Goal: Task Accomplishment & Management: Complete application form

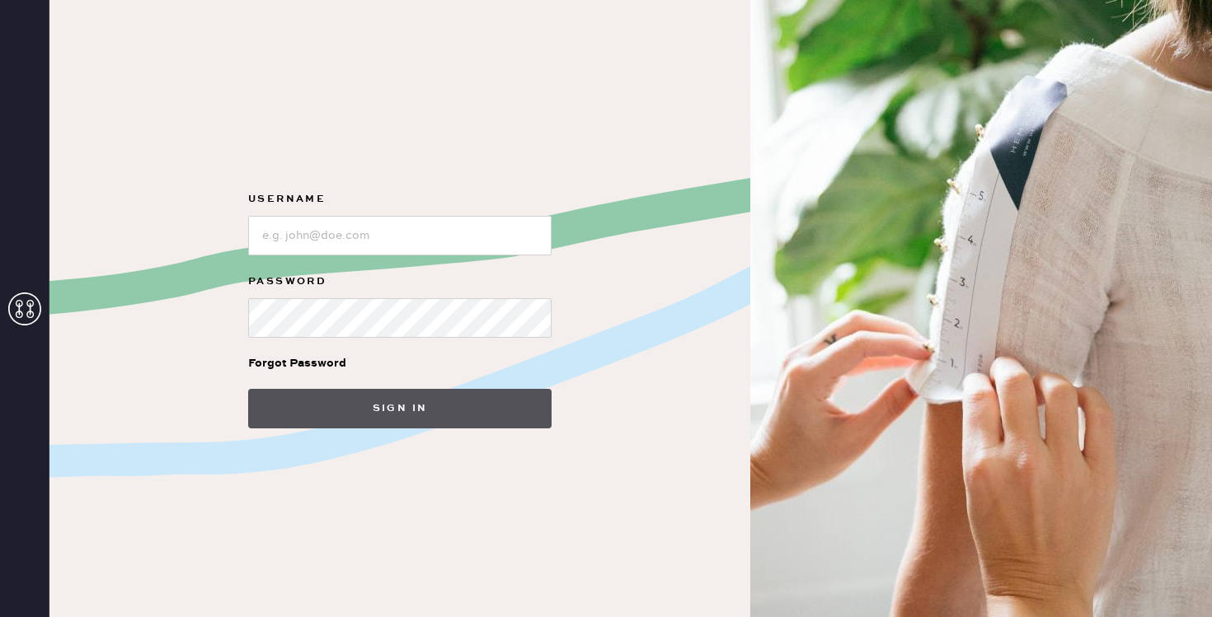
click at [359, 421] on button "Sign in" at bounding box center [399, 409] width 303 height 40
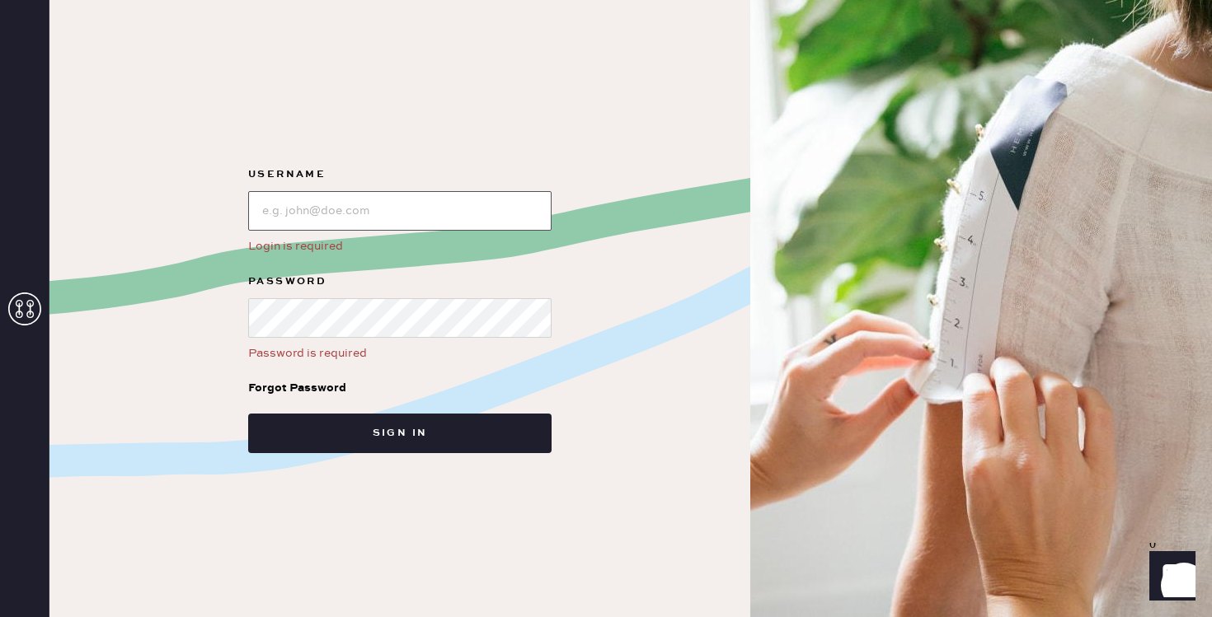
click at [315, 228] on input "loginName" at bounding box center [399, 211] width 303 height 40
type input "reformationsoho"
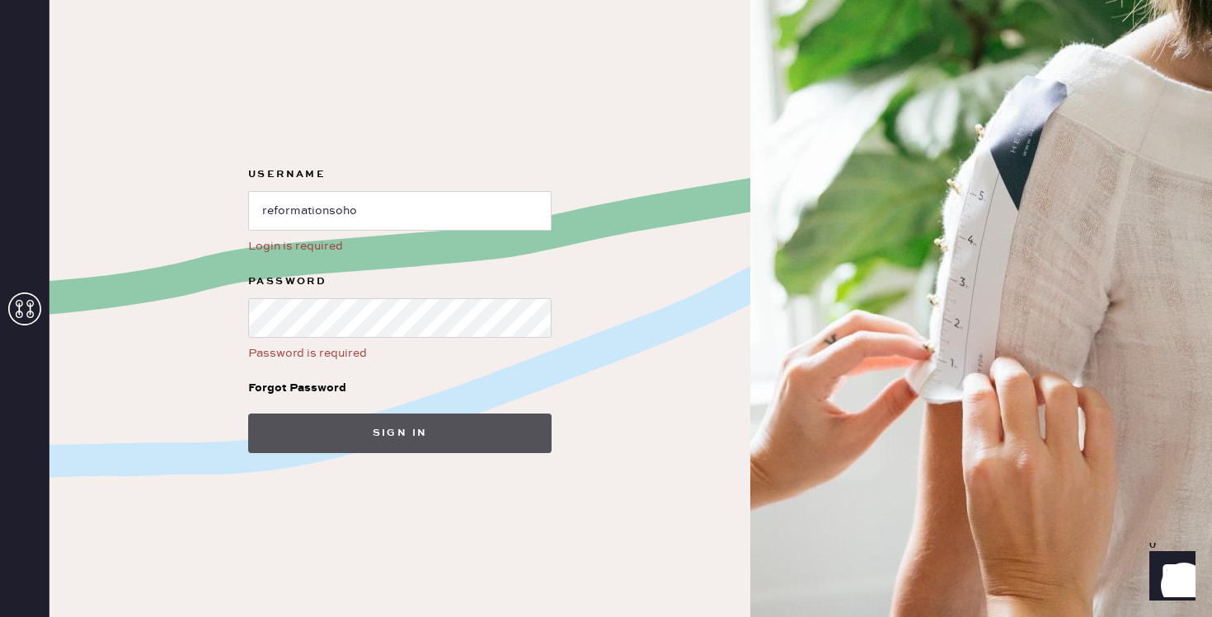
click at [413, 441] on button "Sign in" at bounding box center [399, 434] width 303 height 40
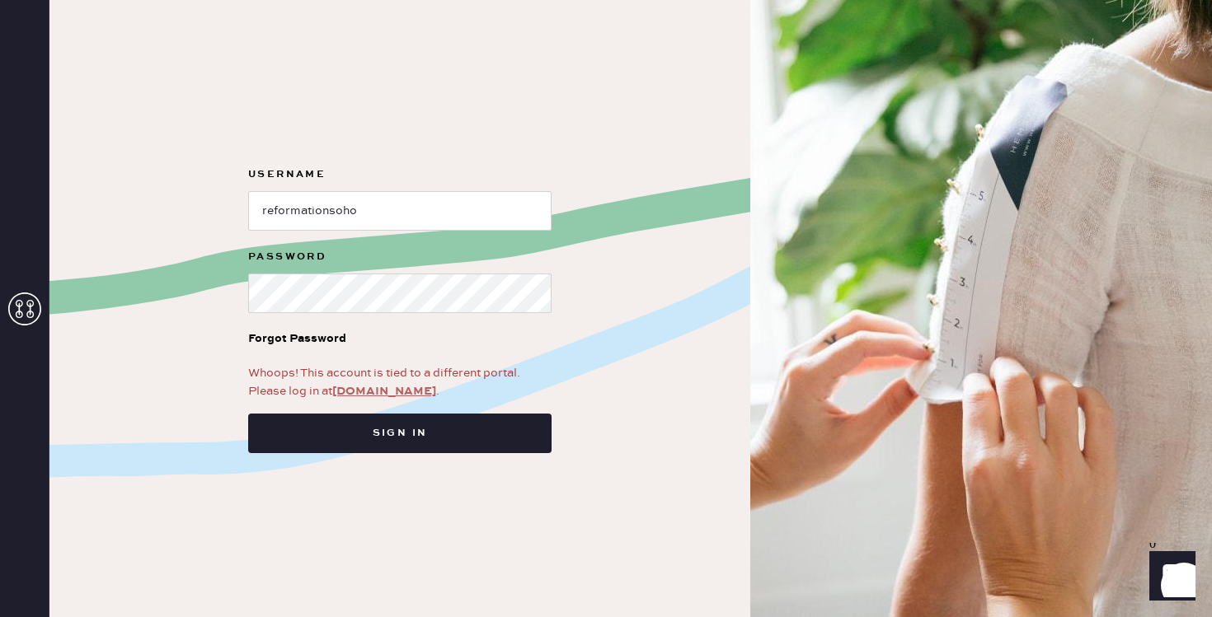
click at [391, 397] on link "app.hemster.co" at bounding box center [384, 391] width 104 height 15
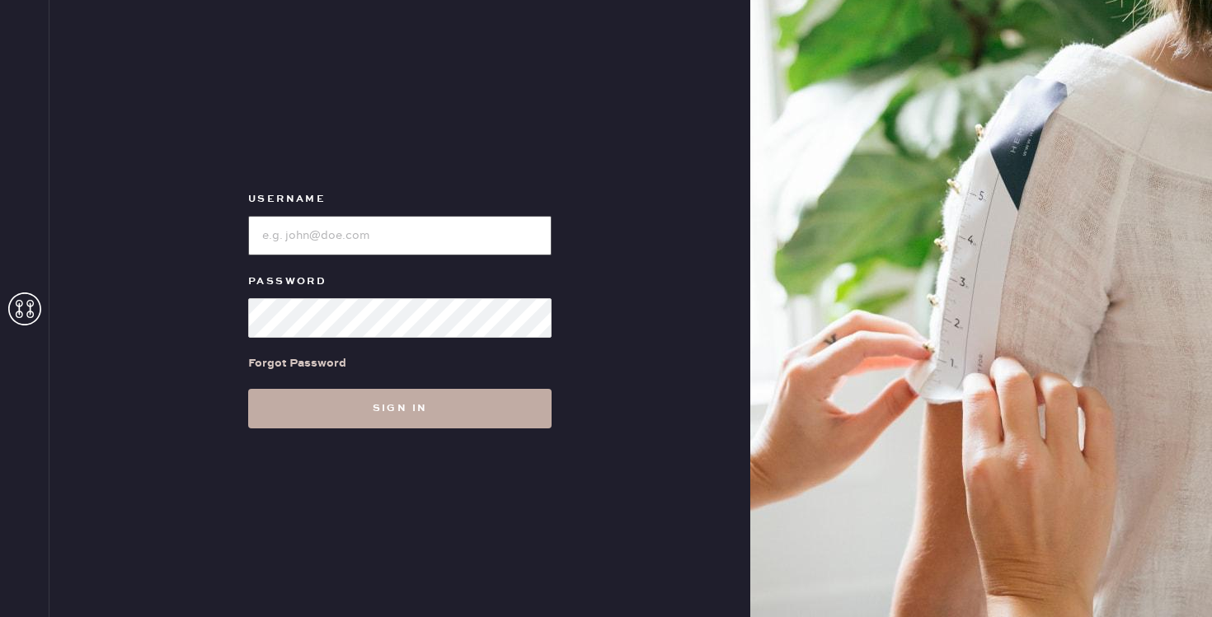
type input "reformationsoho"
click at [360, 414] on button "Sign in" at bounding box center [399, 409] width 303 height 40
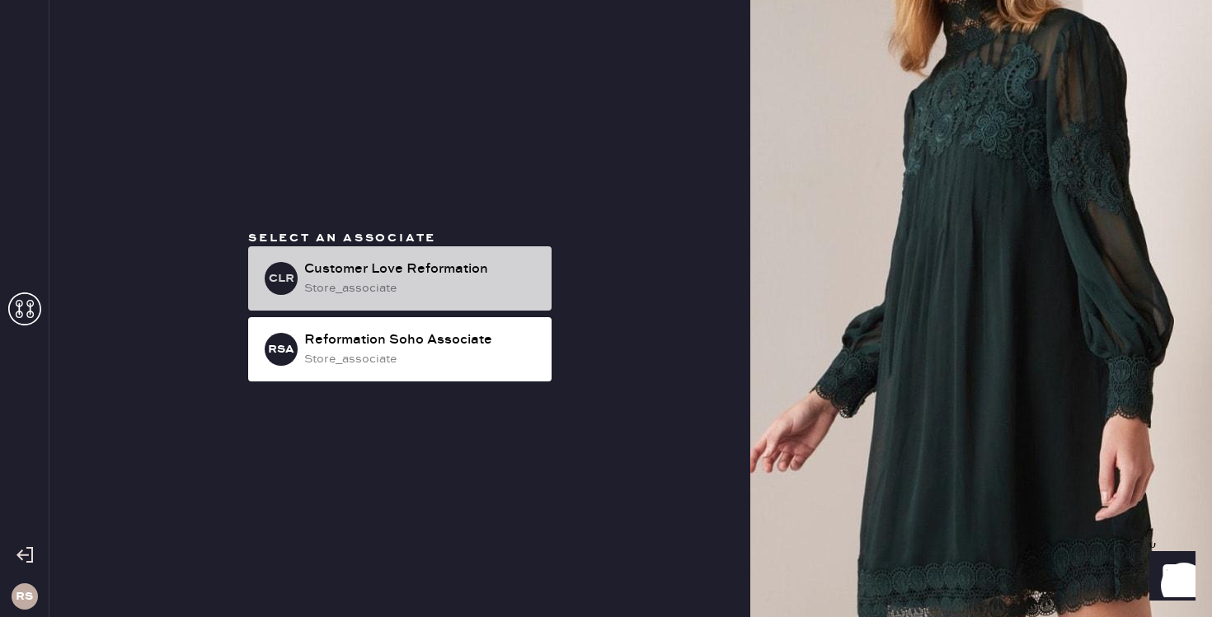
click at [354, 277] on div "Customer Love Reformation" at bounding box center [421, 270] width 234 height 20
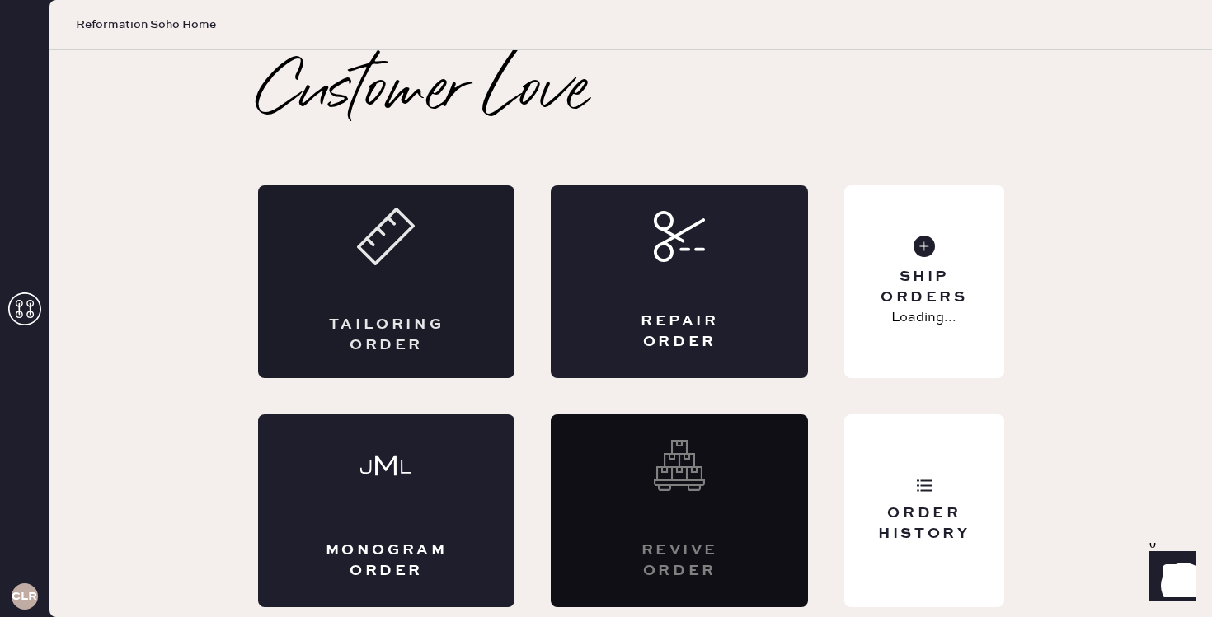
click at [397, 289] on div "Tailoring Order" at bounding box center [386, 281] width 257 height 193
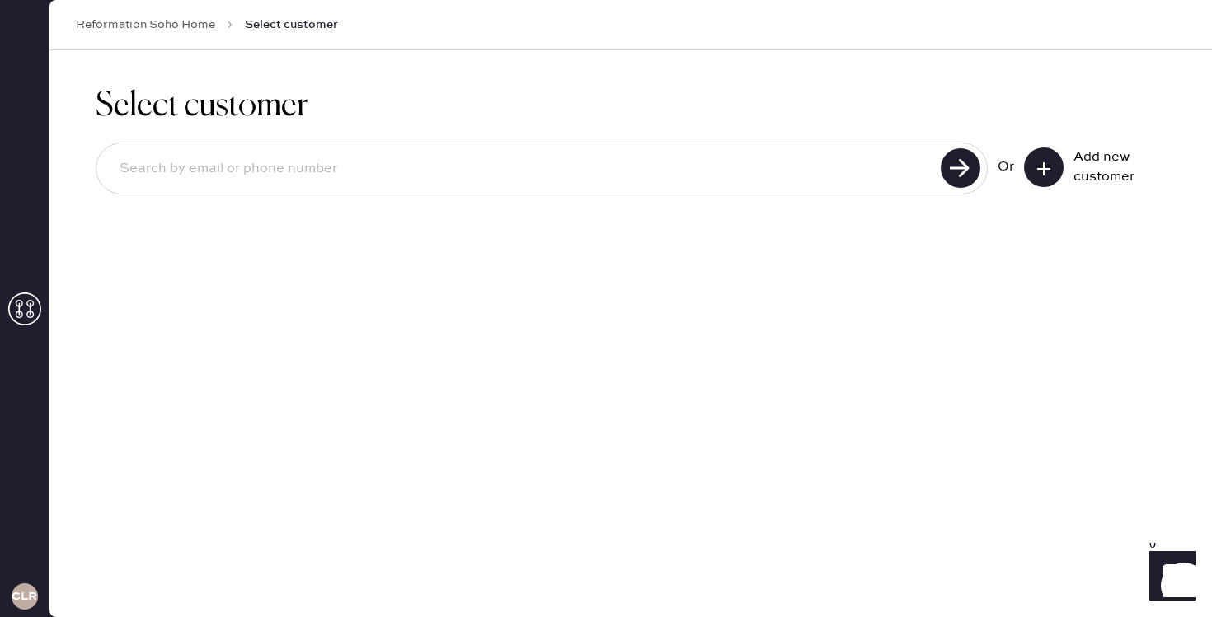
click at [756, 184] on input at bounding box center [520, 169] width 829 height 38
type input "[EMAIL_ADDRESS][DOMAIN_NAME]"
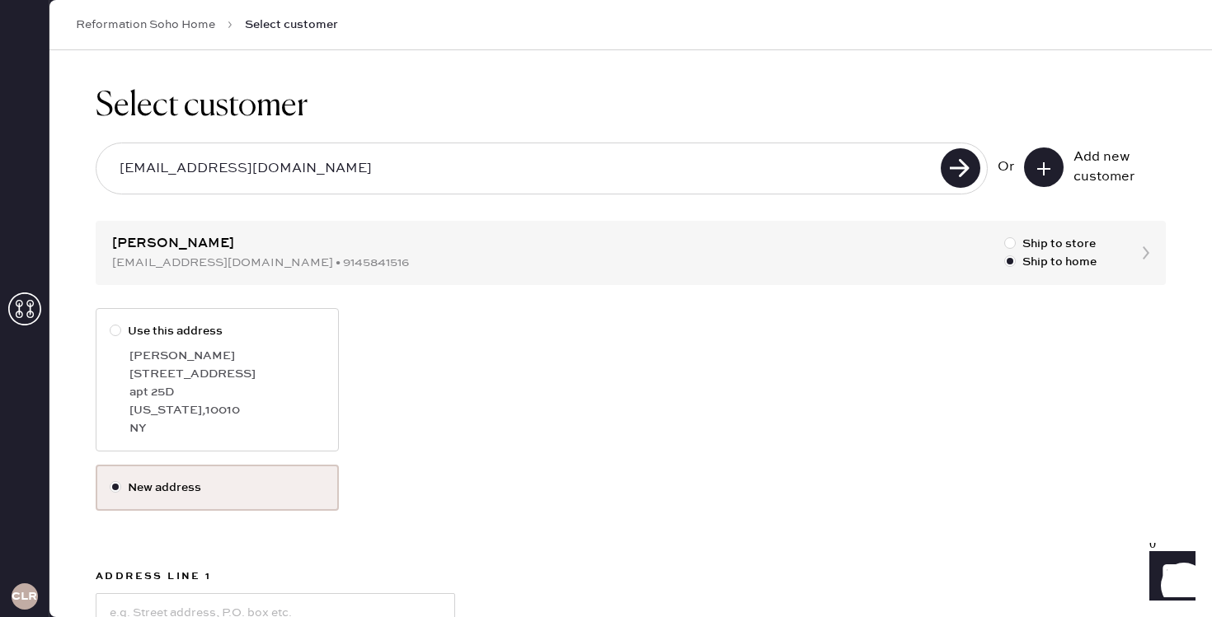
click at [181, 489] on label "New address" at bounding box center [217, 488] width 215 height 18
click at [110, 480] on input "New address" at bounding box center [110, 479] width 1 height 1
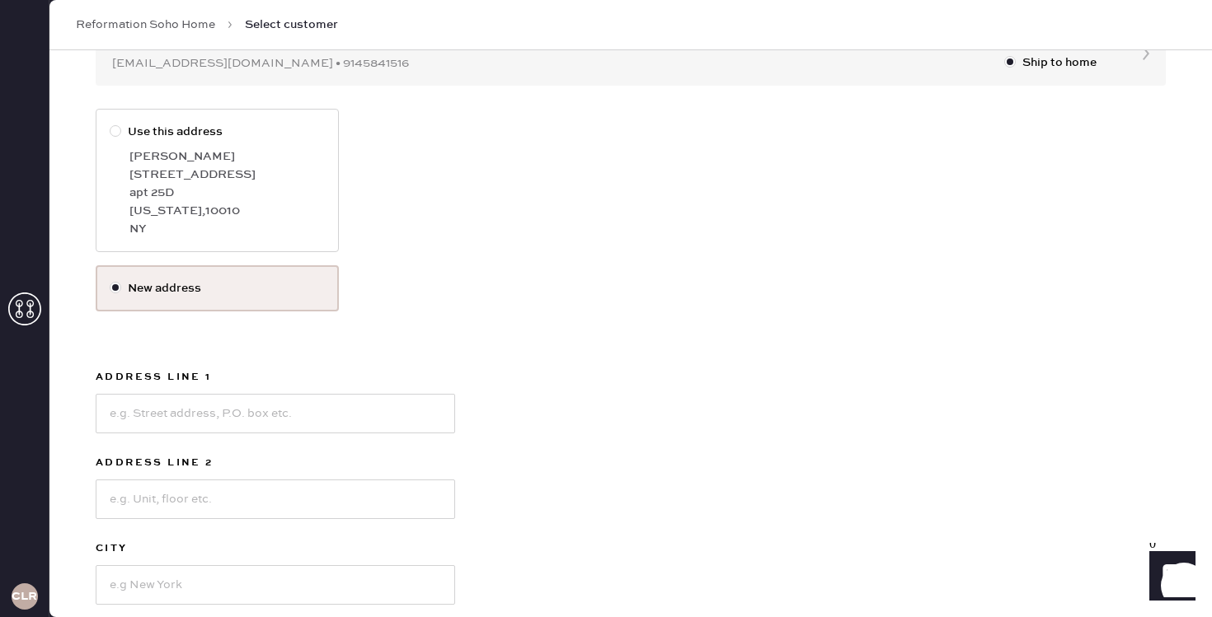
scroll to position [213, 0]
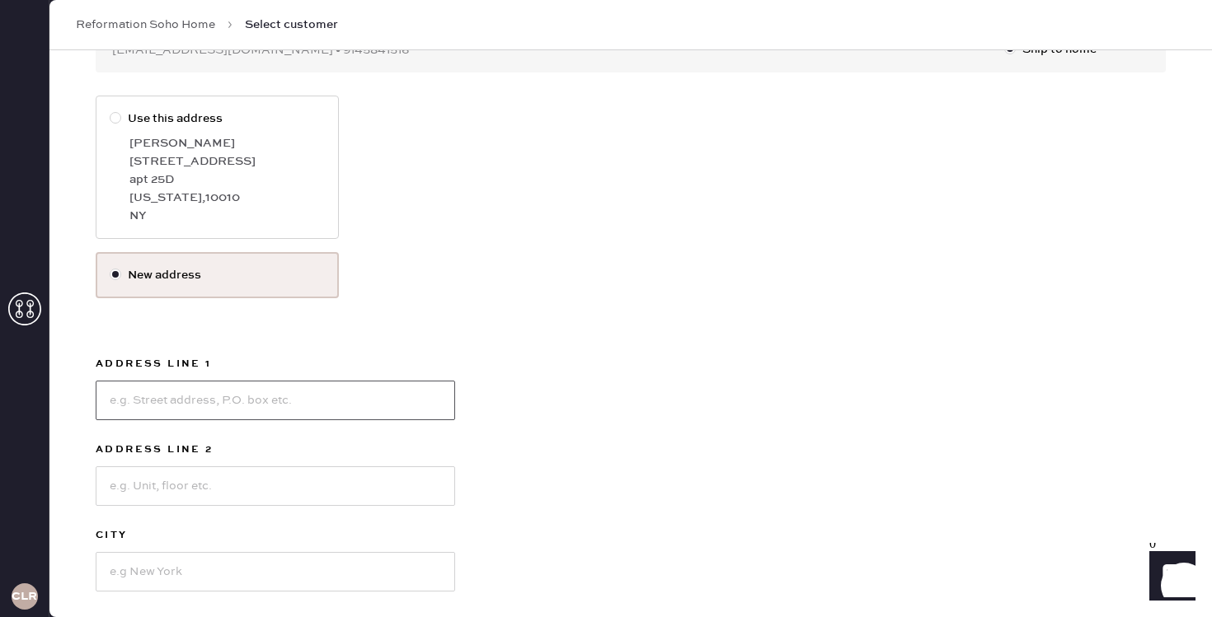
click at [270, 397] on input at bounding box center [275, 401] width 359 height 40
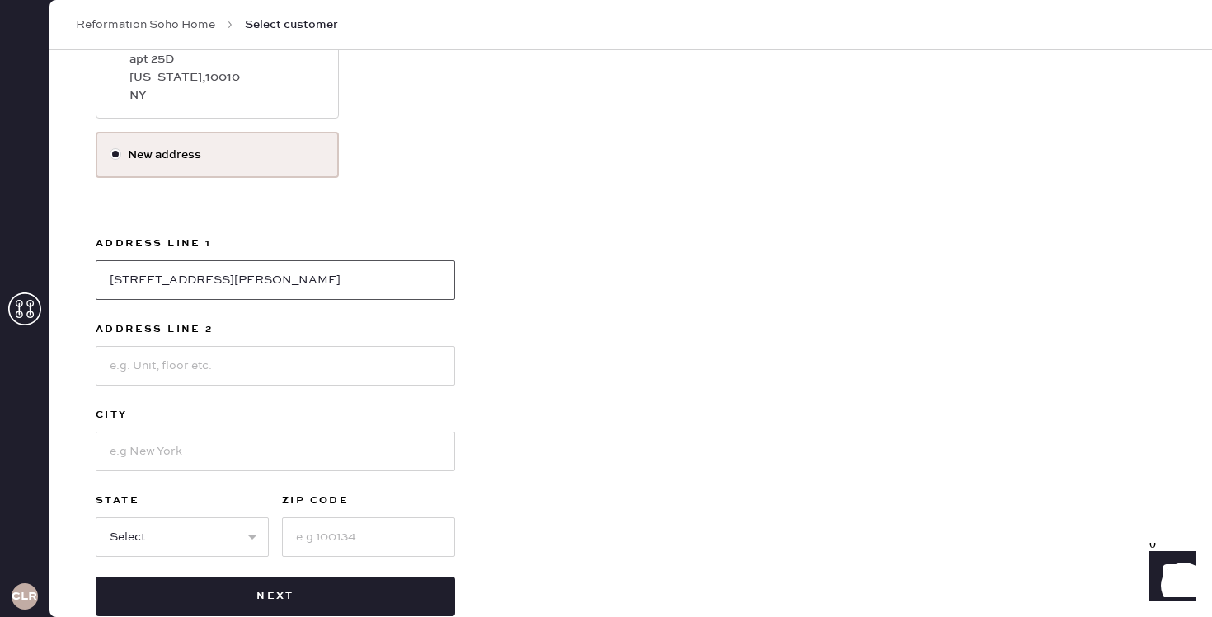
scroll to position [338, 0]
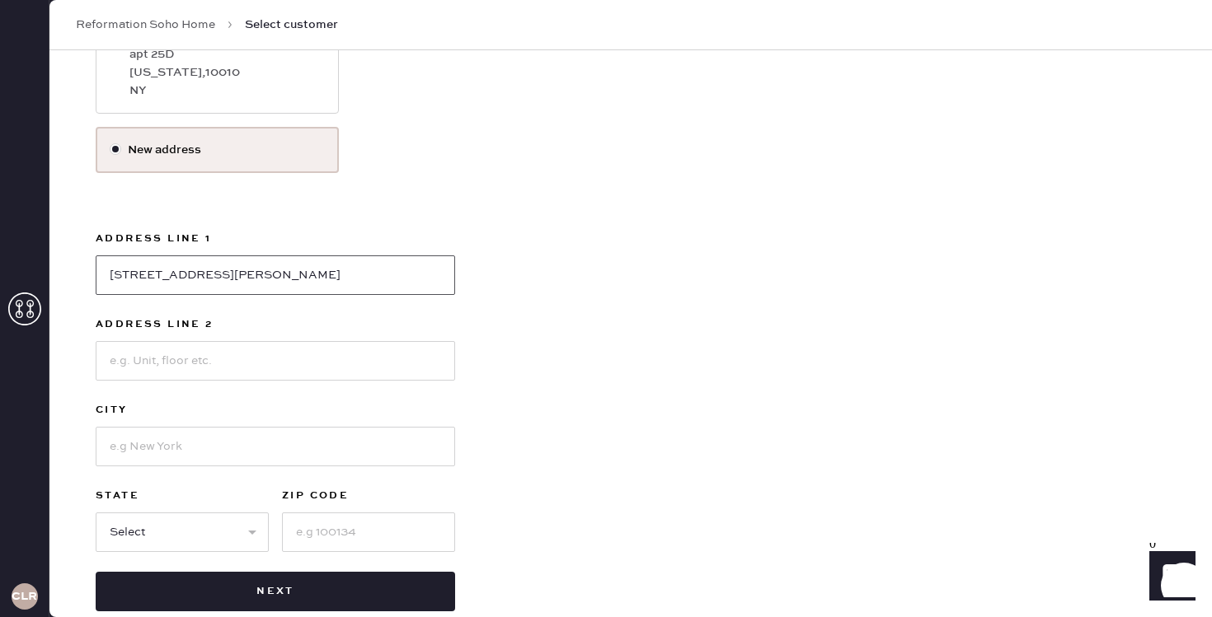
type input "[STREET_ADDRESS][PERSON_NAME]"
click at [221, 442] on input at bounding box center [275, 447] width 359 height 40
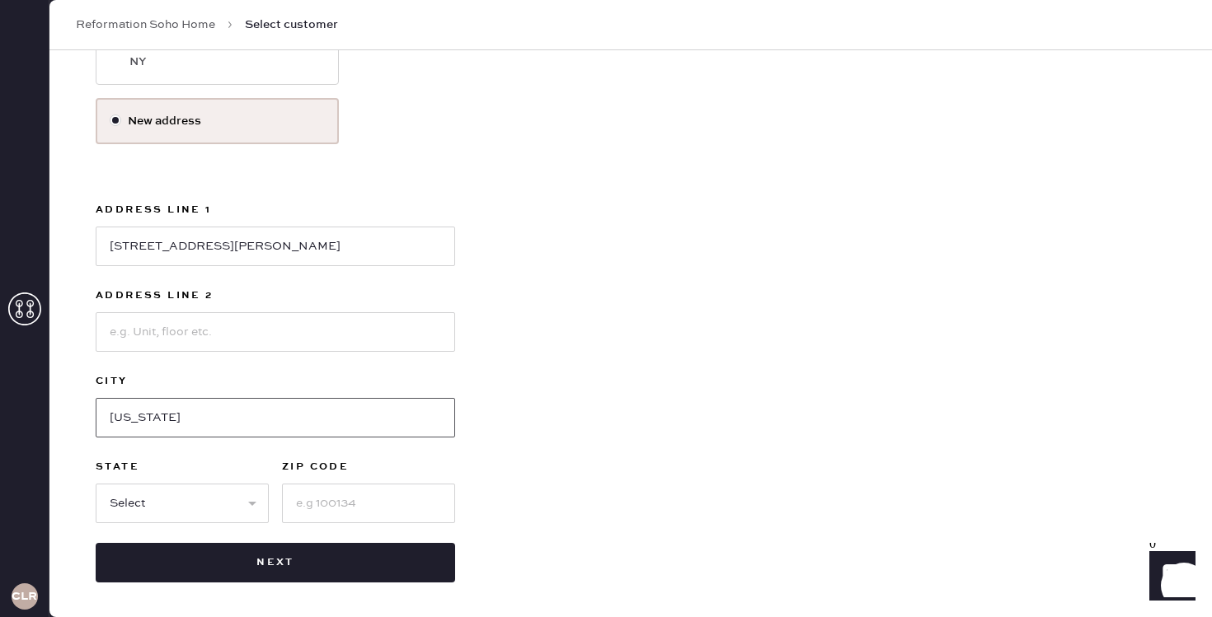
scroll to position [369, 0]
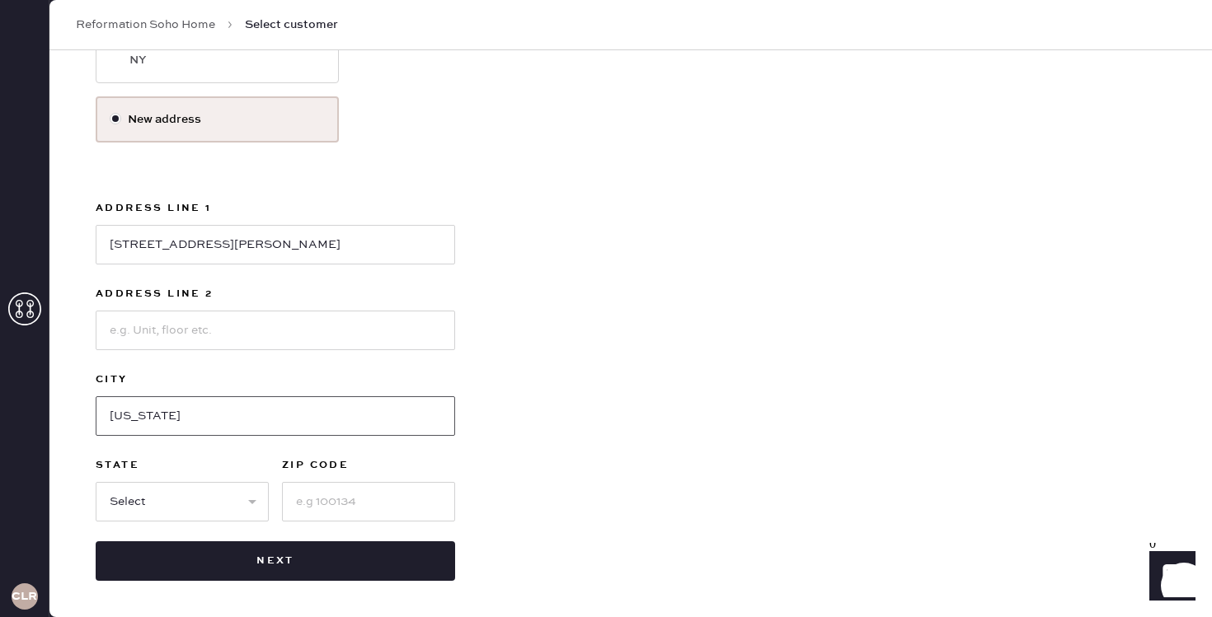
type input "[US_STATE]"
click at [205, 515] on select "Select AK AL AR AZ CA CO CT [GEOGRAPHIC_DATA] DE FL [GEOGRAPHIC_DATA] HI [GEOGR…" at bounding box center [182, 502] width 173 height 40
select select "NY"
click at [96, 482] on select "Select AK AL AR AZ CA CO CT [GEOGRAPHIC_DATA] DE FL [GEOGRAPHIC_DATA] HI [GEOGR…" at bounding box center [182, 502] width 173 height 40
click at [331, 500] on input at bounding box center [368, 502] width 173 height 40
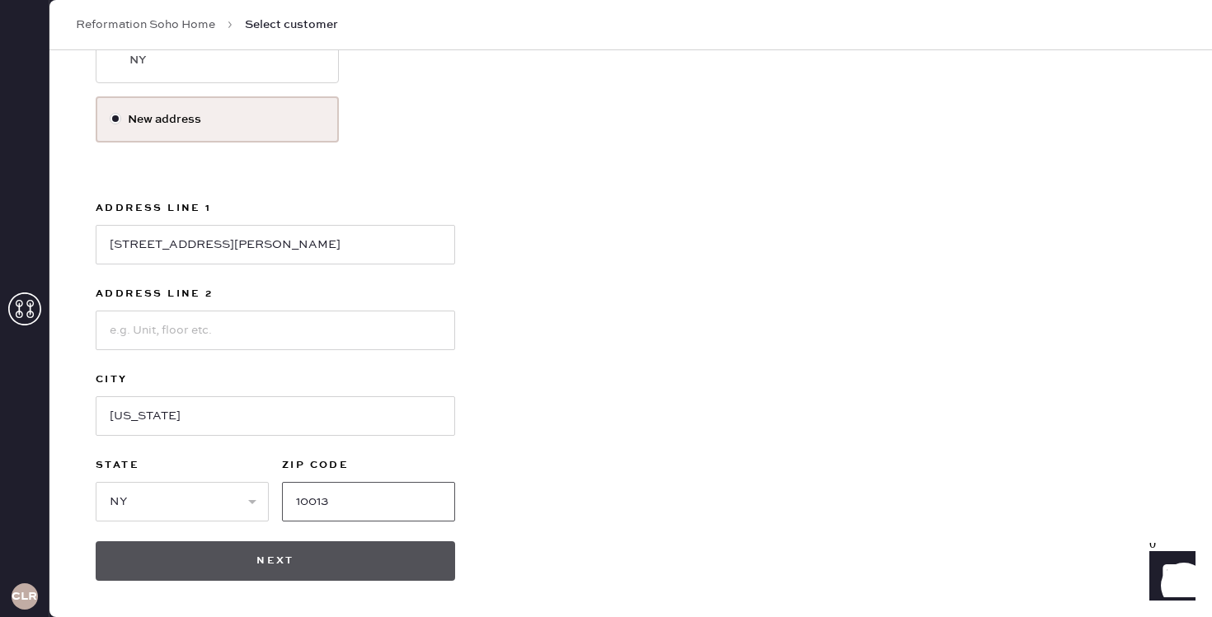
type input "10013"
click at [388, 572] on button "Next" at bounding box center [275, 562] width 359 height 40
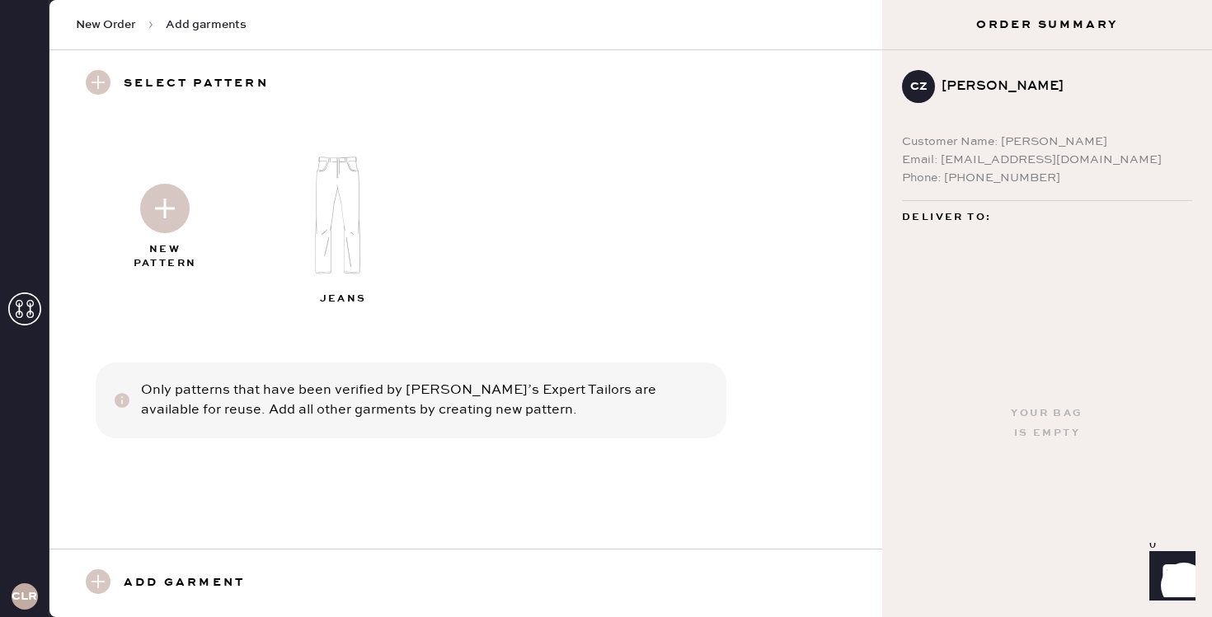
click at [958, 162] on div "Email: [EMAIL_ADDRESS][DOMAIN_NAME]" at bounding box center [1047, 160] width 290 height 18
click at [125, 22] on span "New Order" at bounding box center [106, 24] width 60 height 16
click at [205, 22] on span "Add garments" at bounding box center [206, 24] width 81 height 16
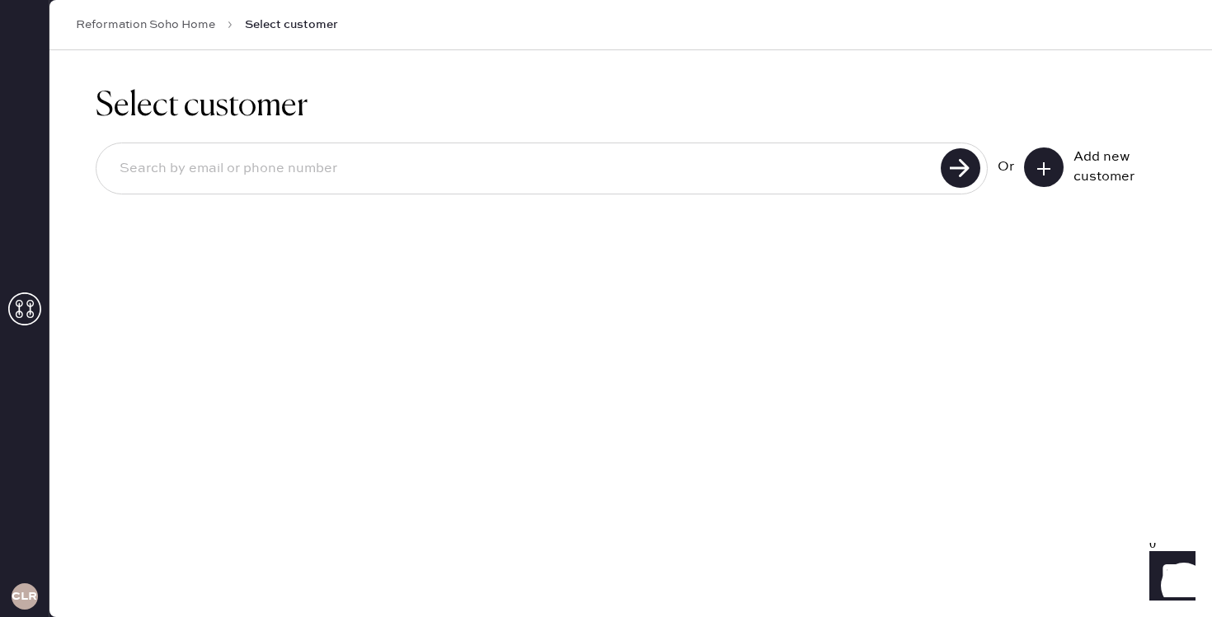
click at [288, 180] on input at bounding box center [520, 169] width 829 height 38
type input "[EMAIL_ADDRESS][DOMAIN_NAME]"
click at [959, 173] on use at bounding box center [961, 168] width 40 height 40
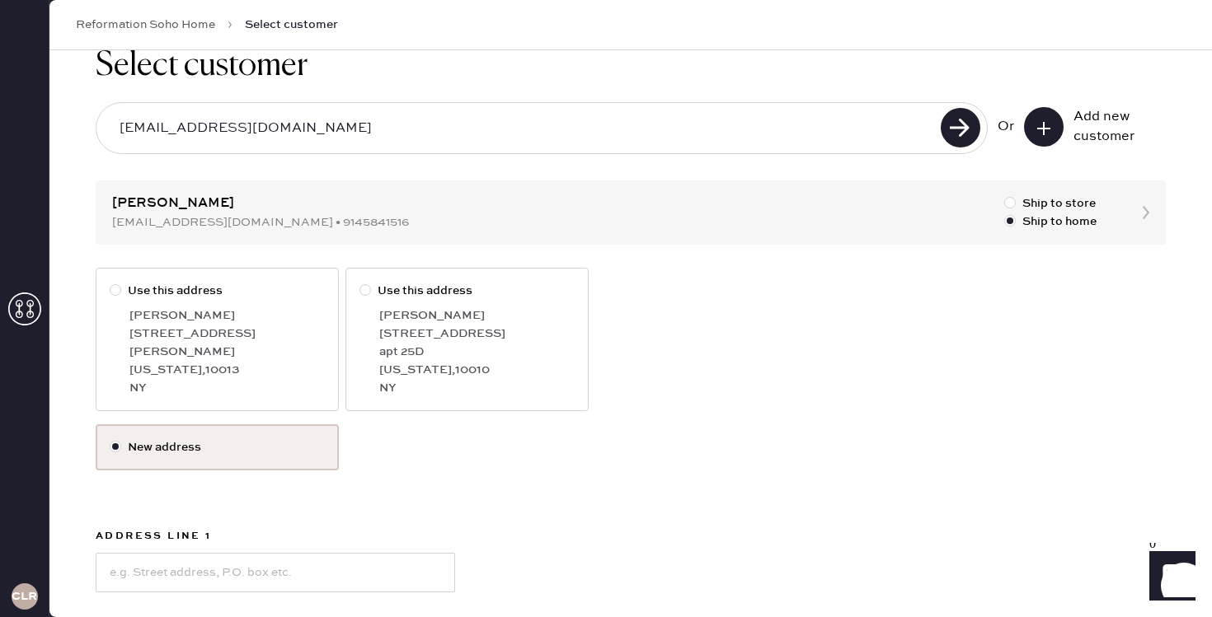
scroll to position [48, 0]
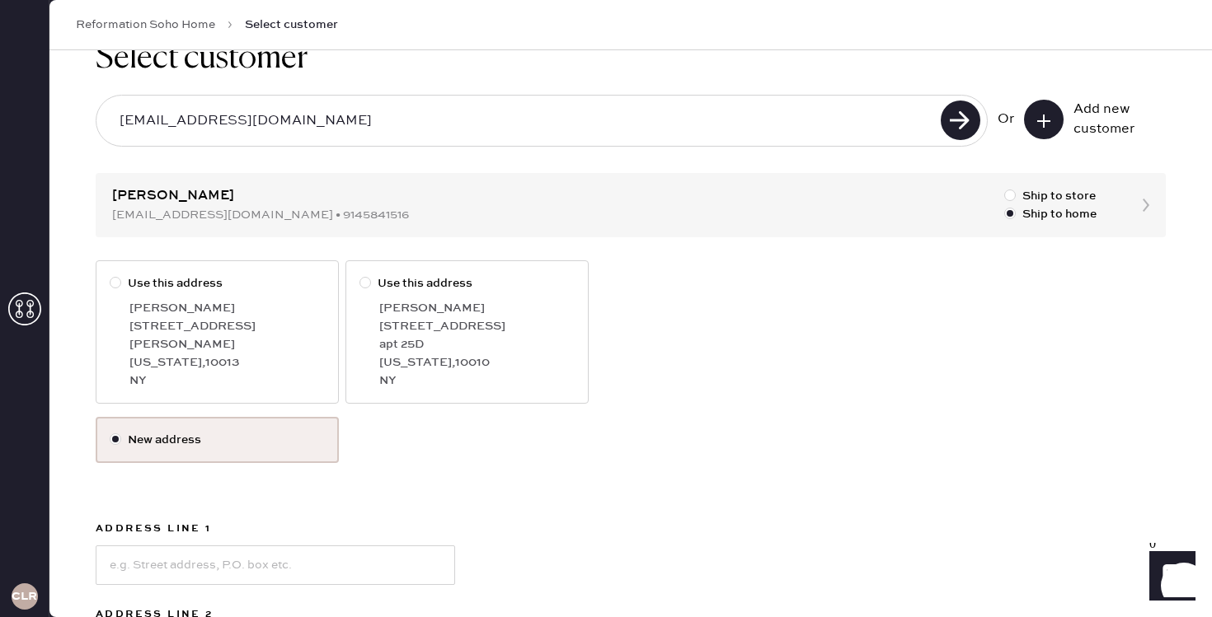
click at [220, 354] on div "[US_STATE][GEOGRAPHIC_DATA]" at bounding box center [226, 363] width 195 height 18
click at [110, 275] on input "Use this address" at bounding box center [110, 275] width 1 height 1
radio input "true"
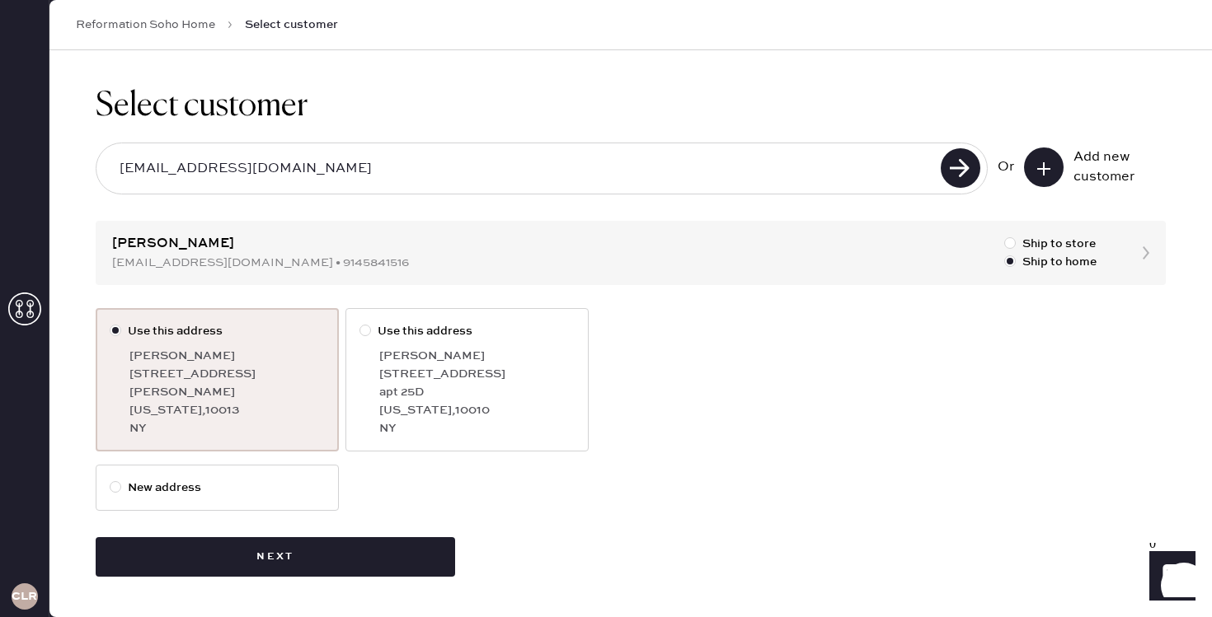
scroll to position [0, 0]
click at [181, 247] on div "Select customer [EMAIL_ADDRESS][DOMAIN_NAME] Or Add new customer [PERSON_NAME] …" at bounding box center [630, 331] width 1162 height 563
click at [214, 501] on label "New address" at bounding box center [217, 488] width 243 height 46
click at [110, 480] on input "New address" at bounding box center [110, 479] width 1 height 1
radio input "true"
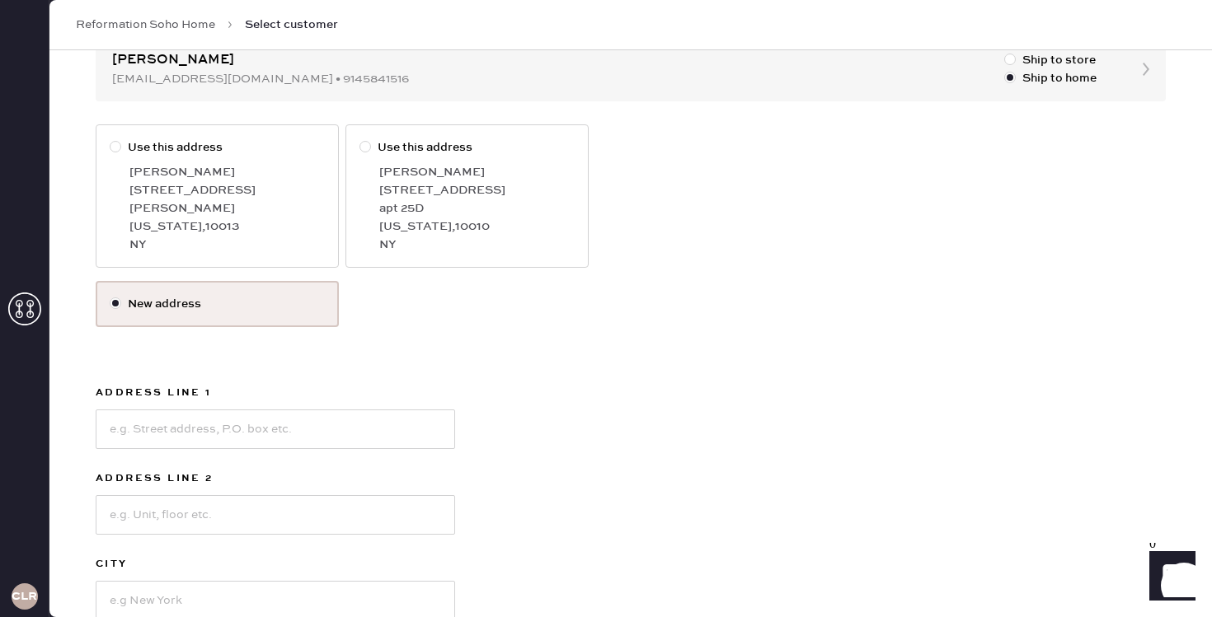
scroll to position [194, 0]
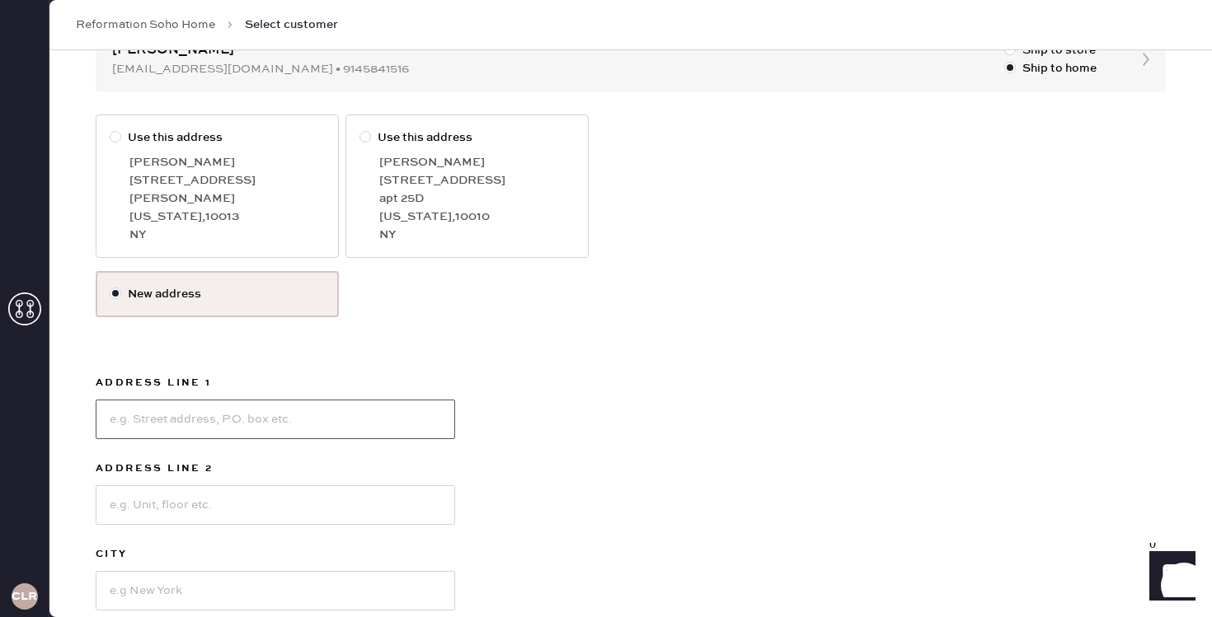
click at [209, 424] on input at bounding box center [275, 420] width 359 height 40
type input "[STREET_ADDRESS][PERSON_NAME]"
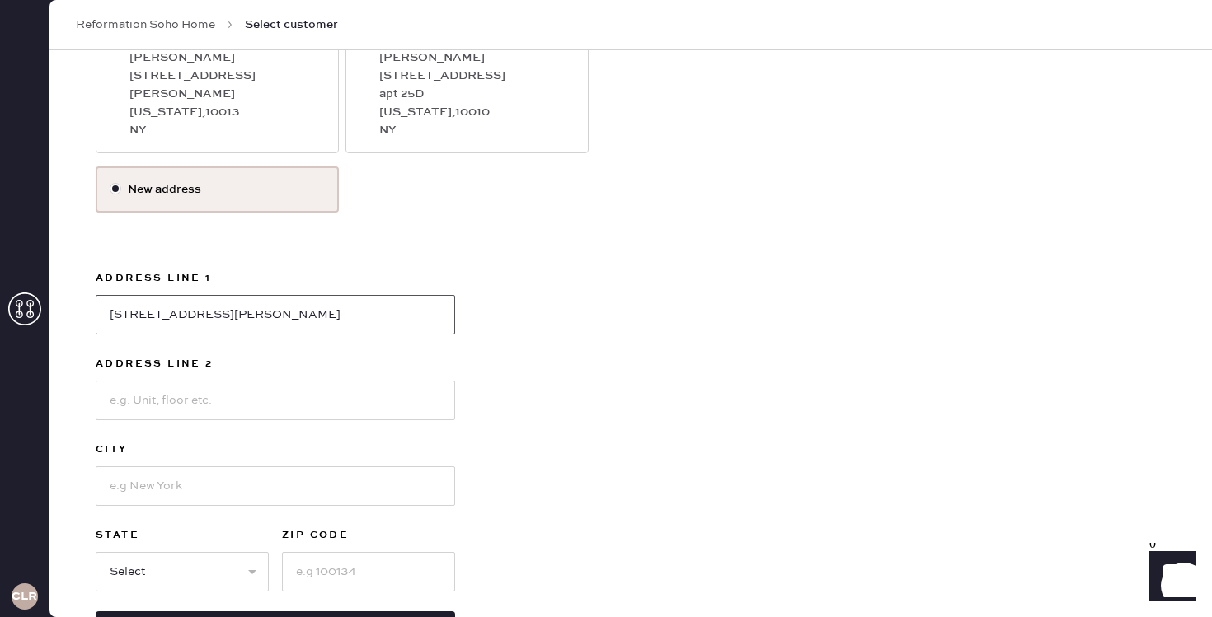
scroll to position [317, 0]
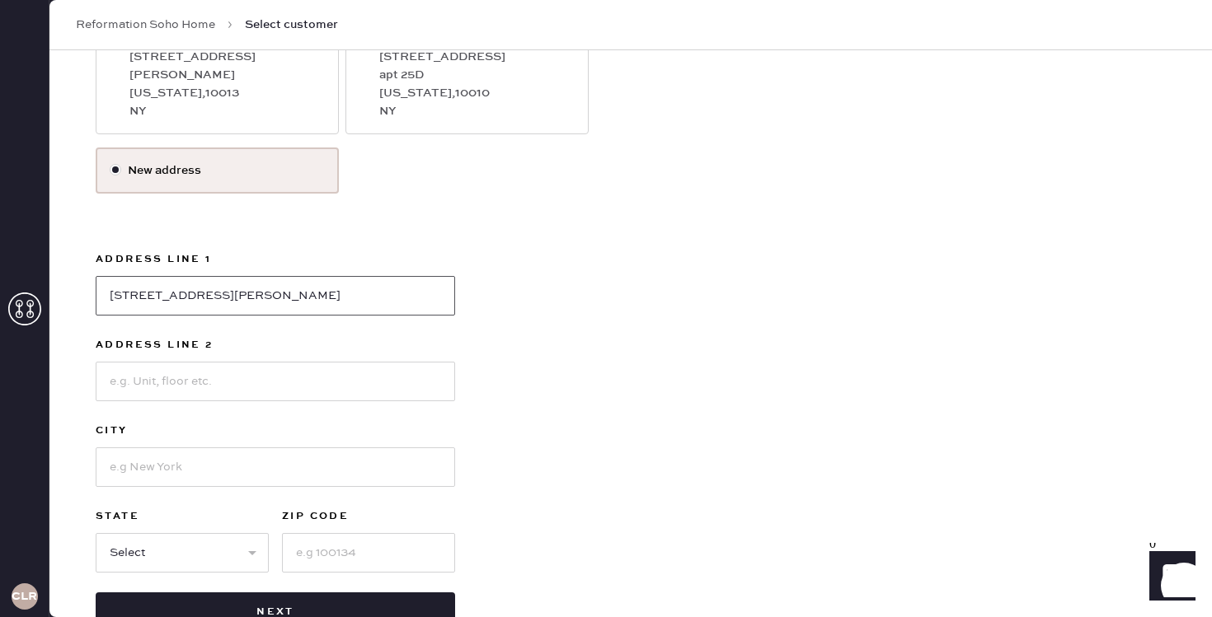
click at [248, 295] on input "[STREET_ADDRESS][PERSON_NAME]" at bounding box center [275, 296] width 359 height 40
click at [193, 467] on input at bounding box center [275, 468] width 359 height 40
type input "[US_STATE]"
click at [209, 561] on select "Select AK AL AR AZ CA CO CT [GEOGRAPHIC_DATA] DE FL [GEOGRAPHIC_DATA] HI [GEOGR…" at bounding box center [182, 553] width 173 height 40
select select "NY"
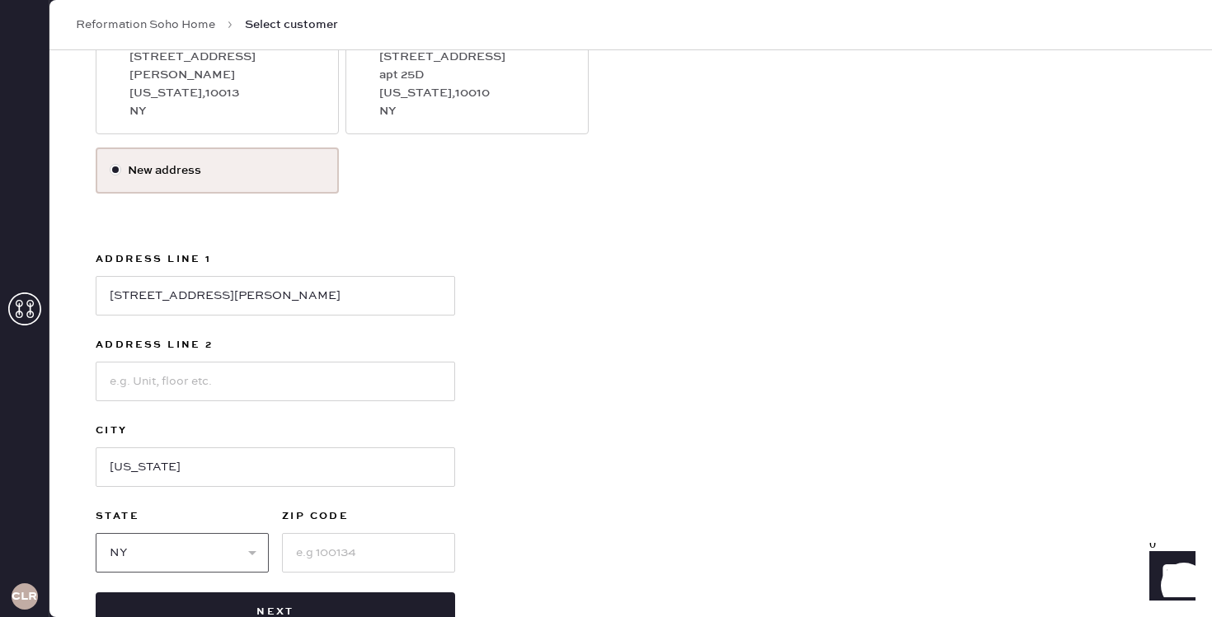
click at [96, 533] on select "Select AK AL AR AZ CA CO CT [GEOGRAPHIC_DATA] DE FL [GEOGRAPHIC_DATA] HI [GEOGR…" at bounding box center [182, 553] width 173 height 40
click at [313, 555] on input at bounding box center [368, 553] width 173 height 40
type input "10013"
click at [259, 370] on input at bounding box center [275, 382] width 359 height 40
click at [261, 292] on input "[STREET_ADDRESS][PERSON_NAME]" at bounding box center [275, 296] width 359 height 40
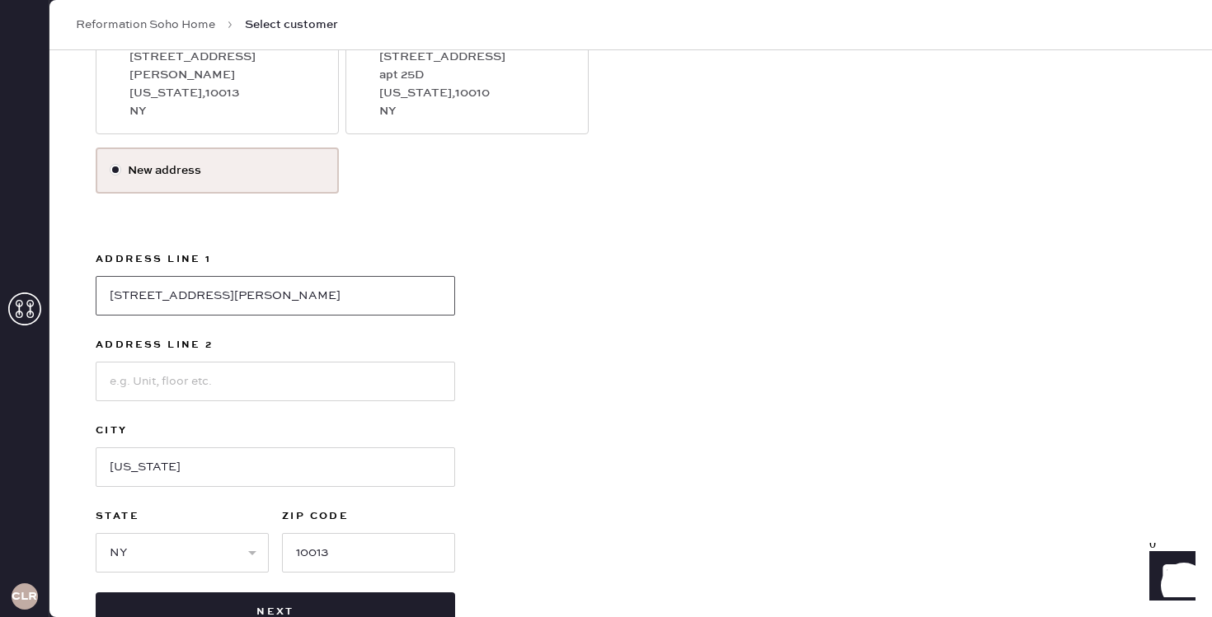
click at [261, 292] on input "[STREET_ADDRESS][PERSON_NAME]" at bounding box center [275, 296] width 359 height 40
type input "[STREET_ADDRESS][PERSON_NAME]"
click at [196, 389] on input at bounding box center [275, 382] width 359 height 40
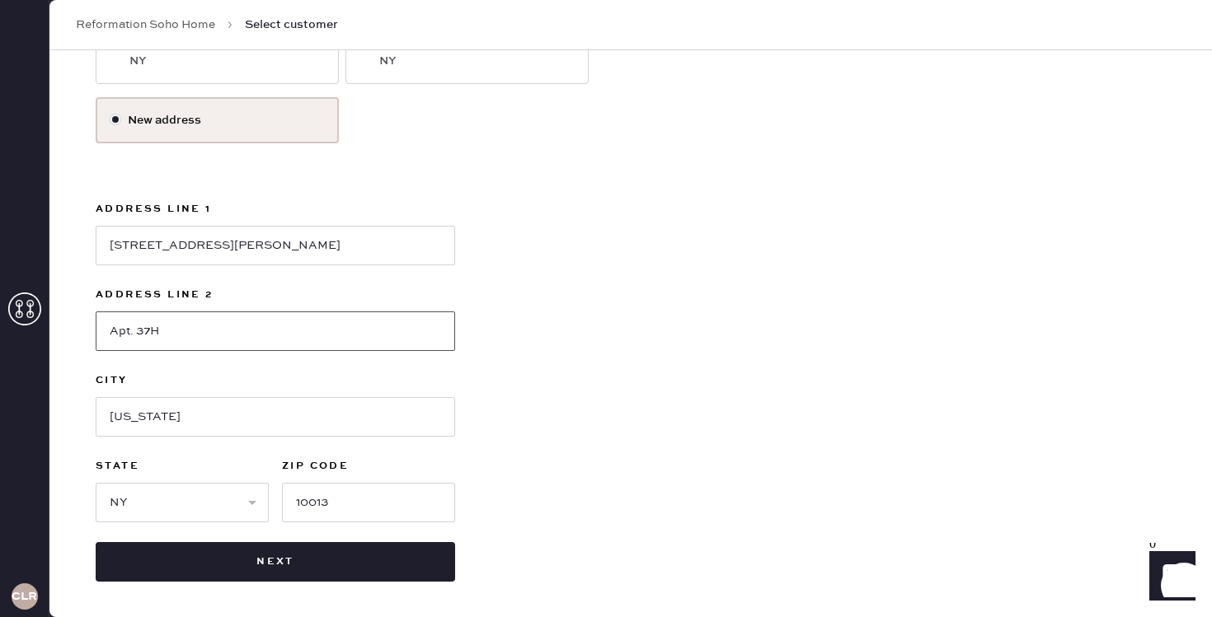
scroll to position [369, 0]
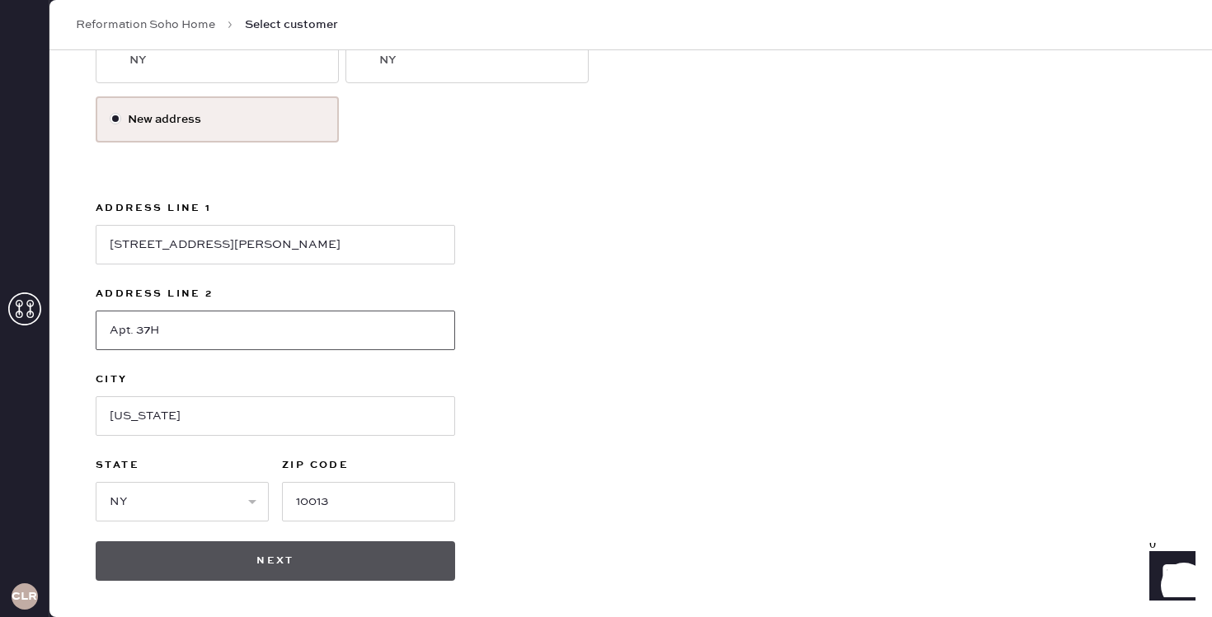
type input "Apt. 37H"
click at [264, 556] on button "Next" at bounding box center [275, 562] width 359 height 40
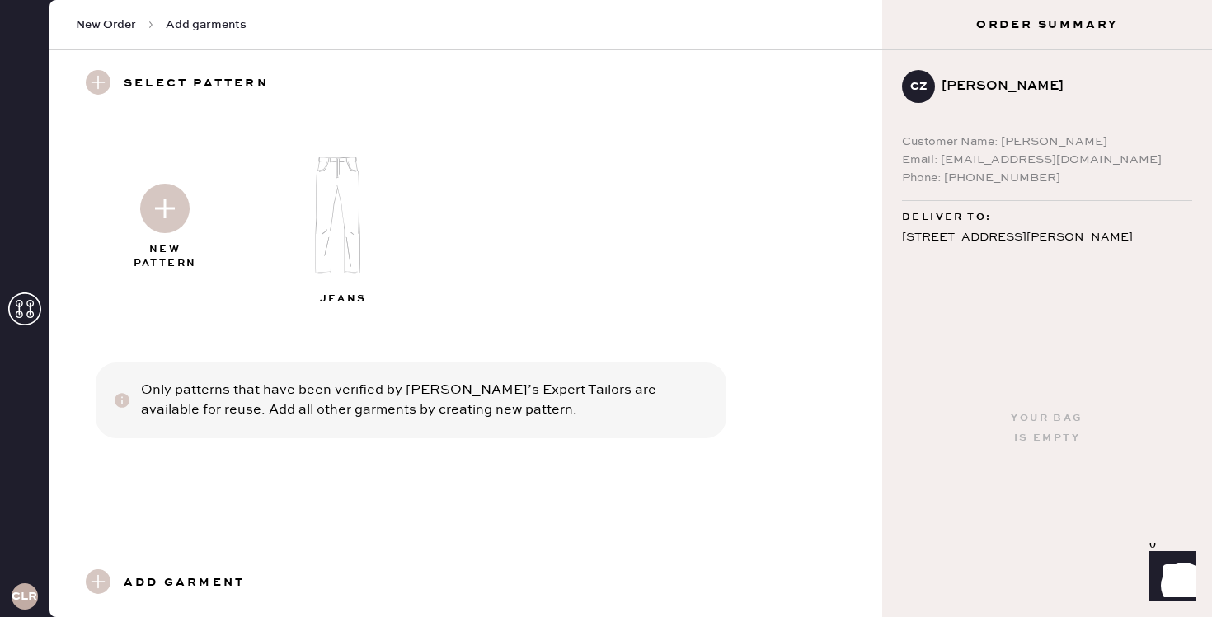
click at [358, 250] on img at bounding box center [345, 215] width 178 height 143
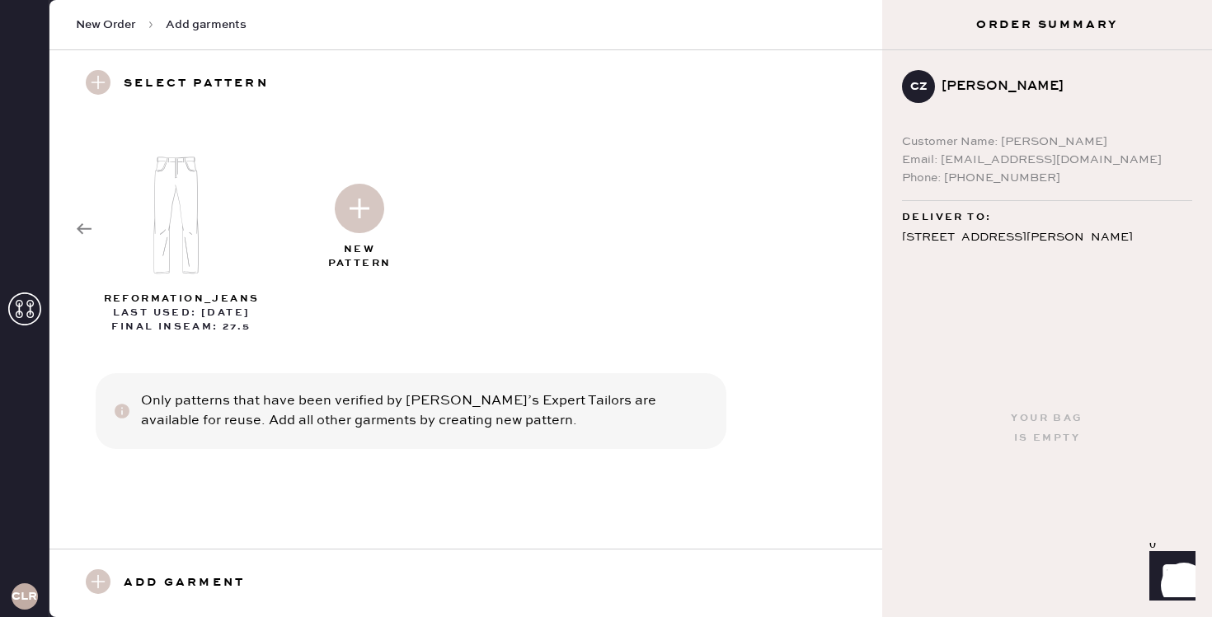
click at [92, 229] on div at bounding box center [181, 209] width 178 height 171
select select "2"
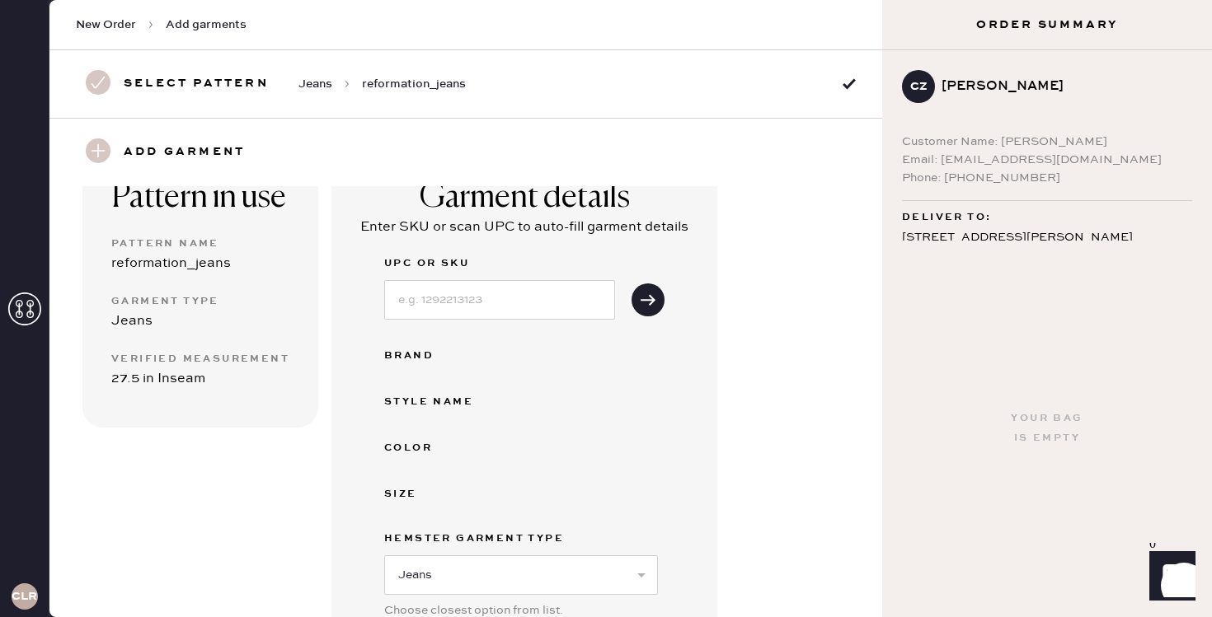
click at [420, 204] on div "Garment details" at bounding box center [525, 198] width 210 height 40
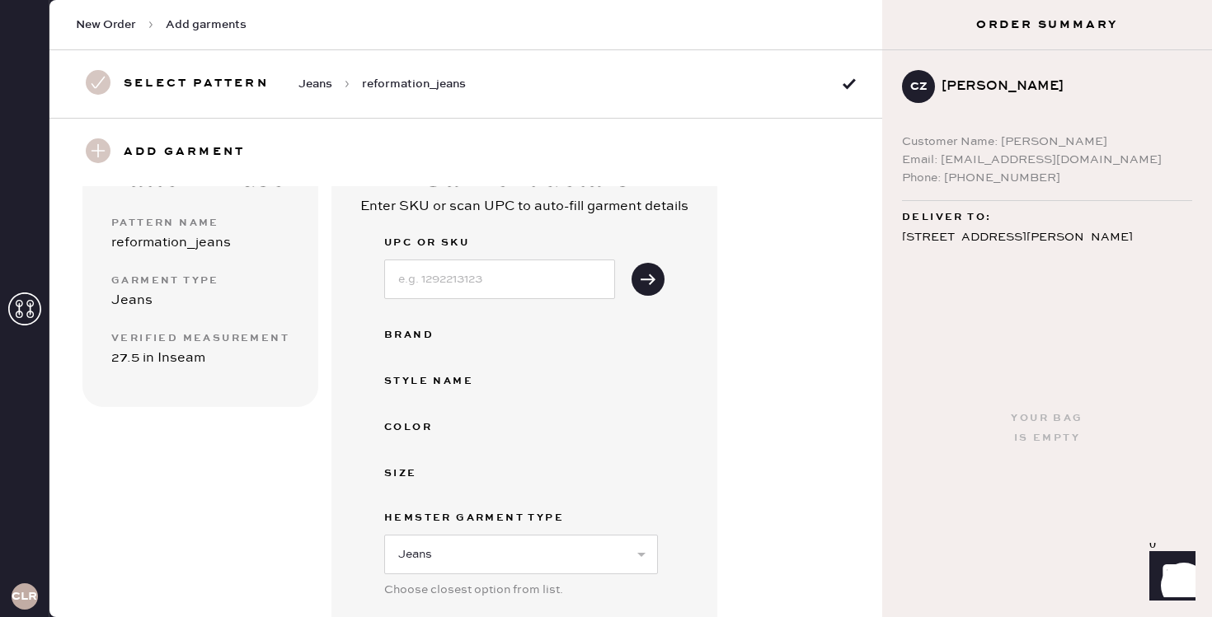
scroll to position [122, 0]
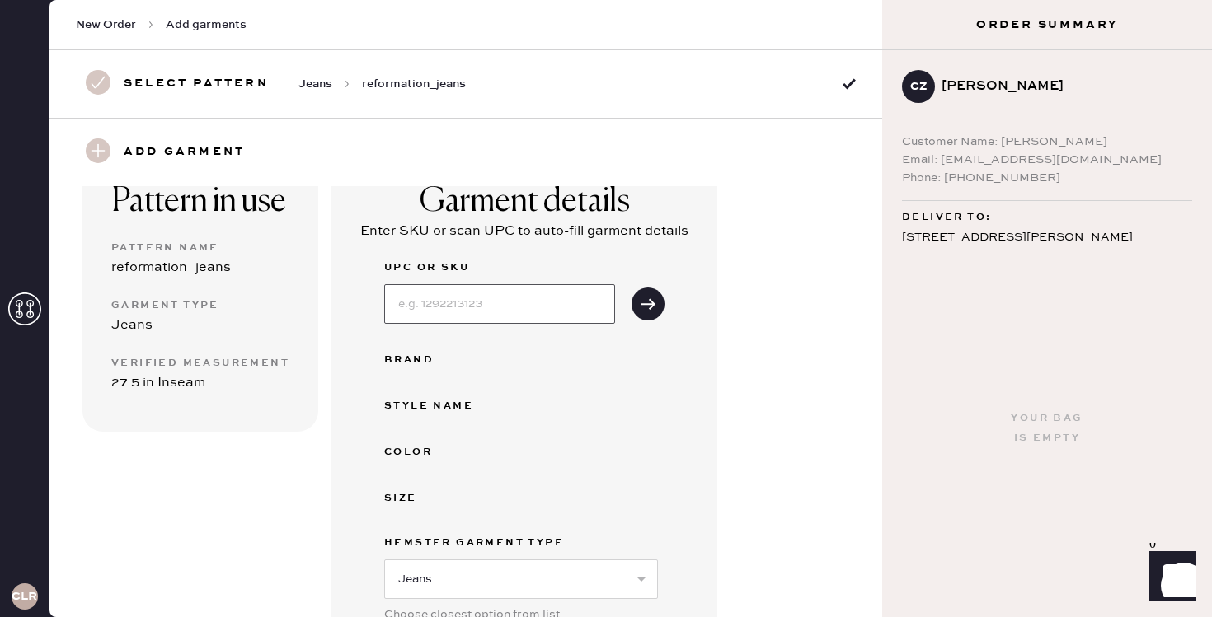
click at [473, 303] on input at bounding box center [499, 304] width 231 height 40
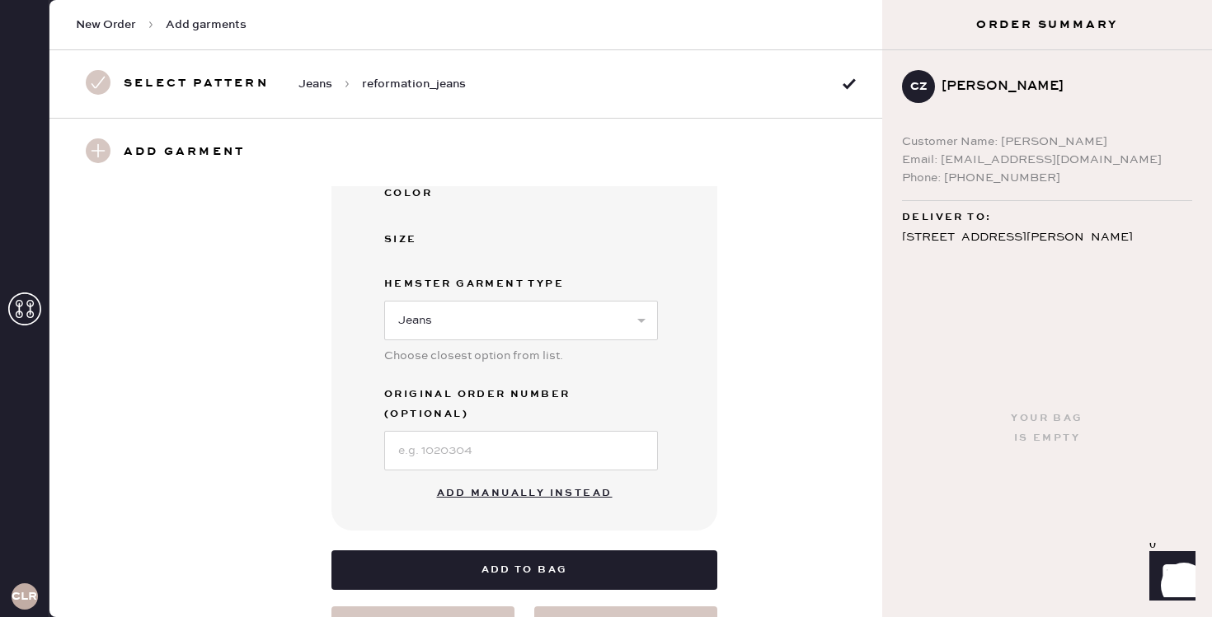
scroll to position [429, 0]
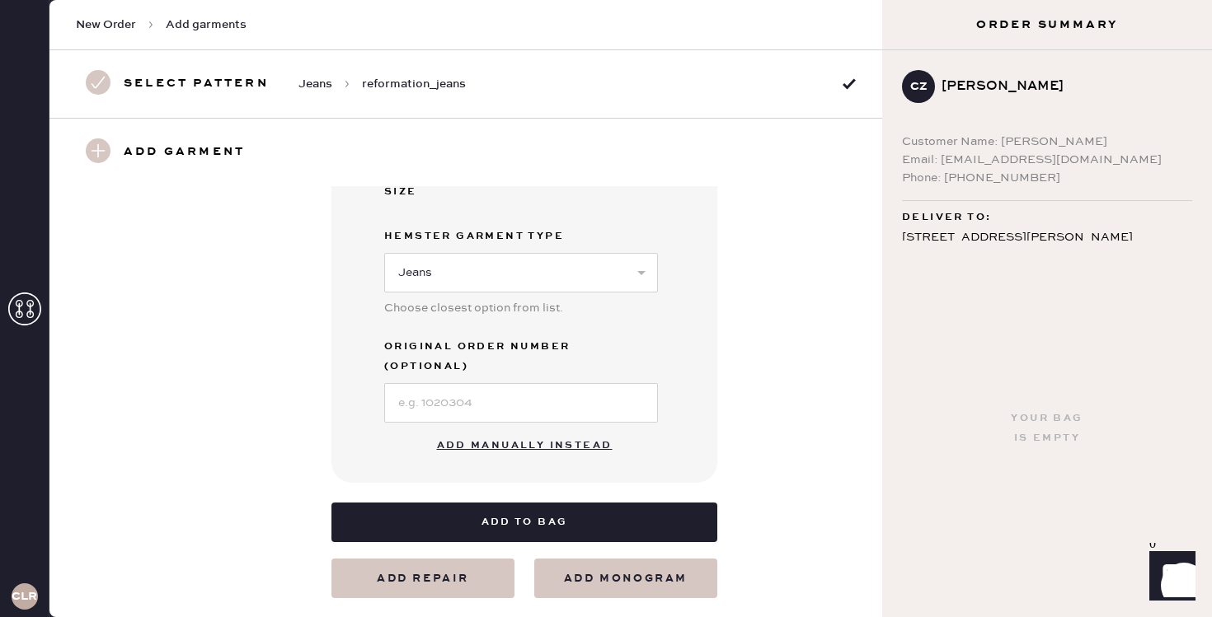
click at [502, 430] on button "Add manually instead" at bounding box center [524, 446] width 195 height 33
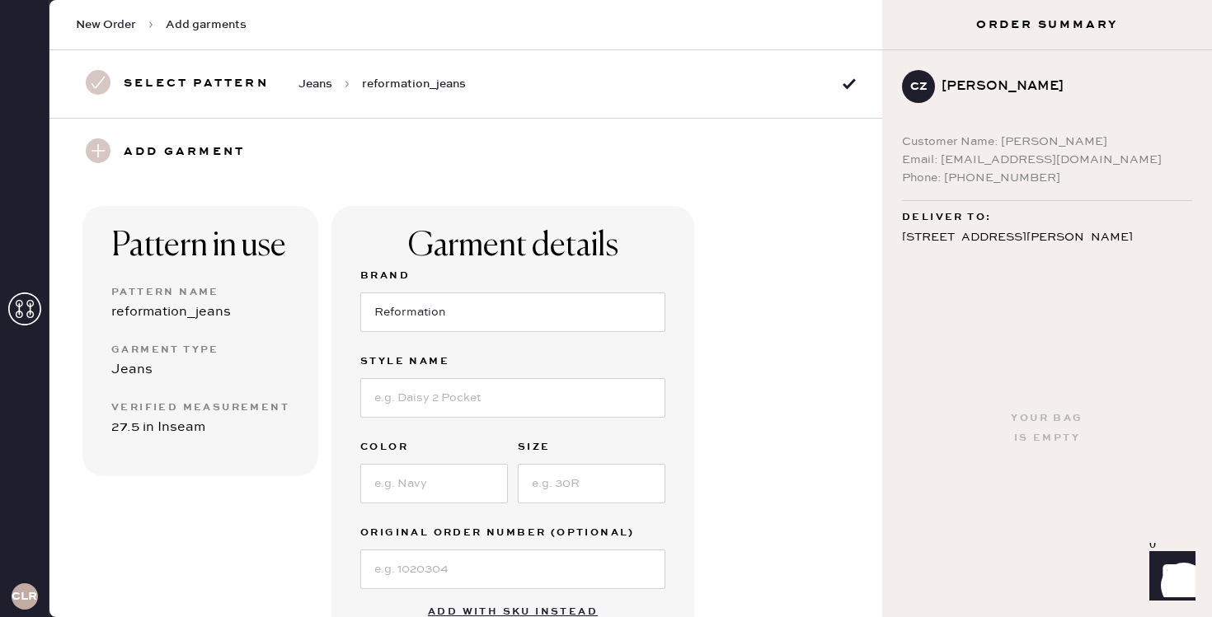
scroll to position [86, 0]
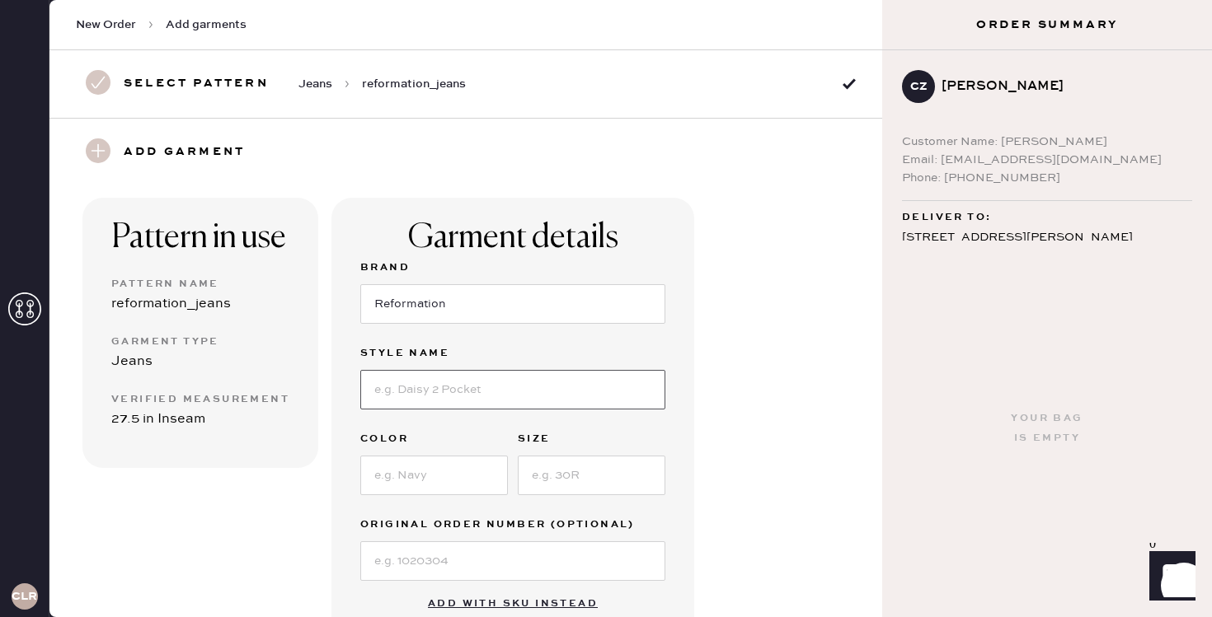
click at [495, 397] on input at bounding box center [512, 390] width 305 height 40
type input "[PERSON_NAME] Rise Slouchy Wide Leg Jeans"
click at [442, 467] on input at bounding box center [434, 476] width 148 height 40
type input "[PERSON_NAME]"
click at [593, 472] on input at bounding box center [592, 476] width 148 height 40
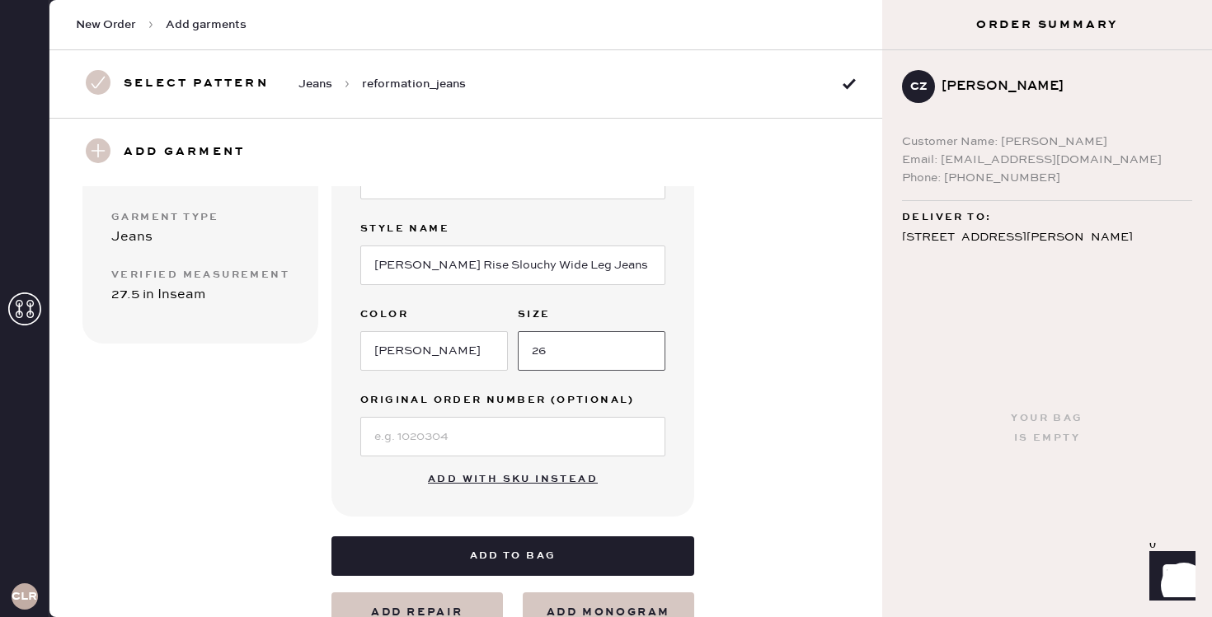
scroll to position [212, 0]
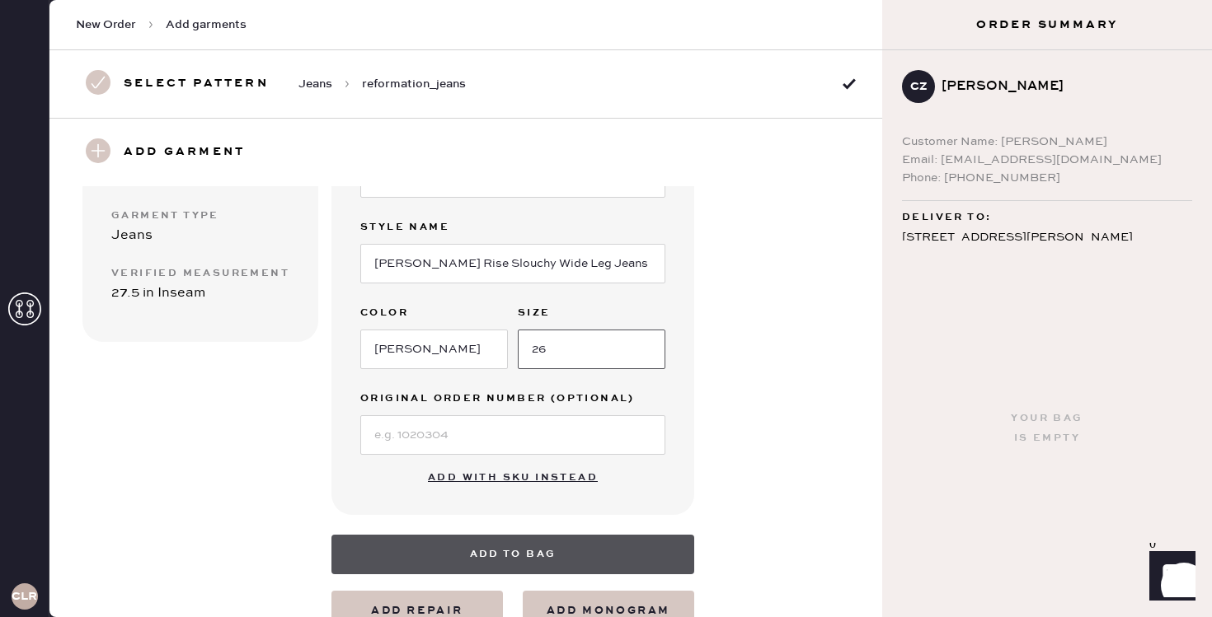
type input "26"
click at [596, 552] on button "Add to bag" at bounding box center [512, 555] width 363 height 40
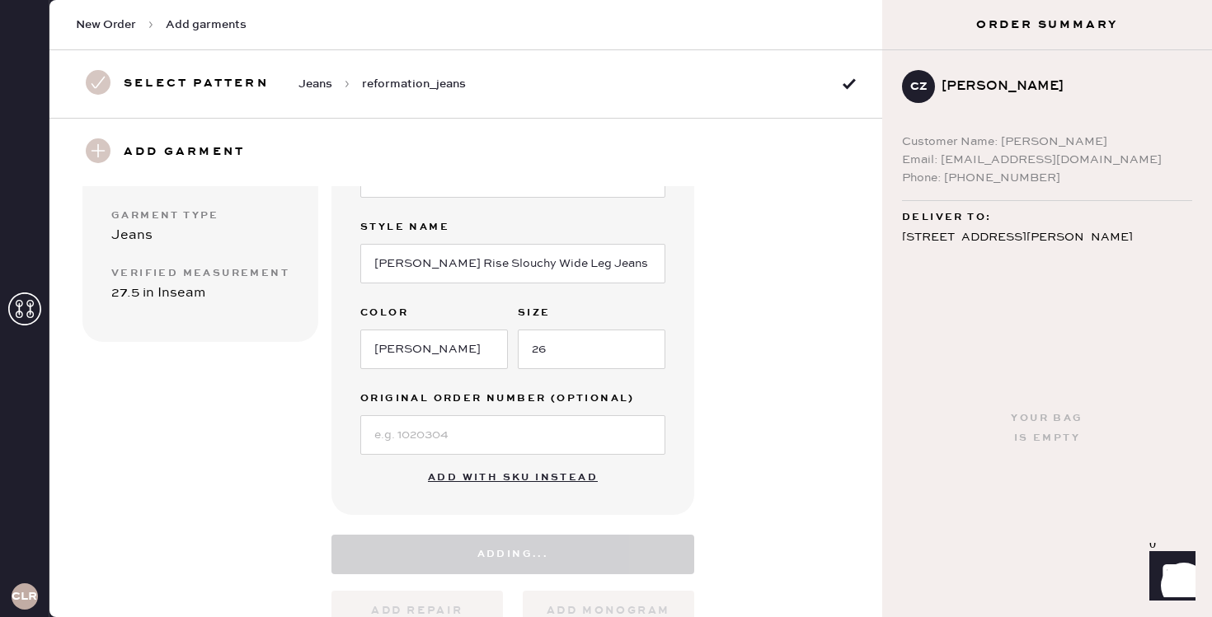
select select "2"
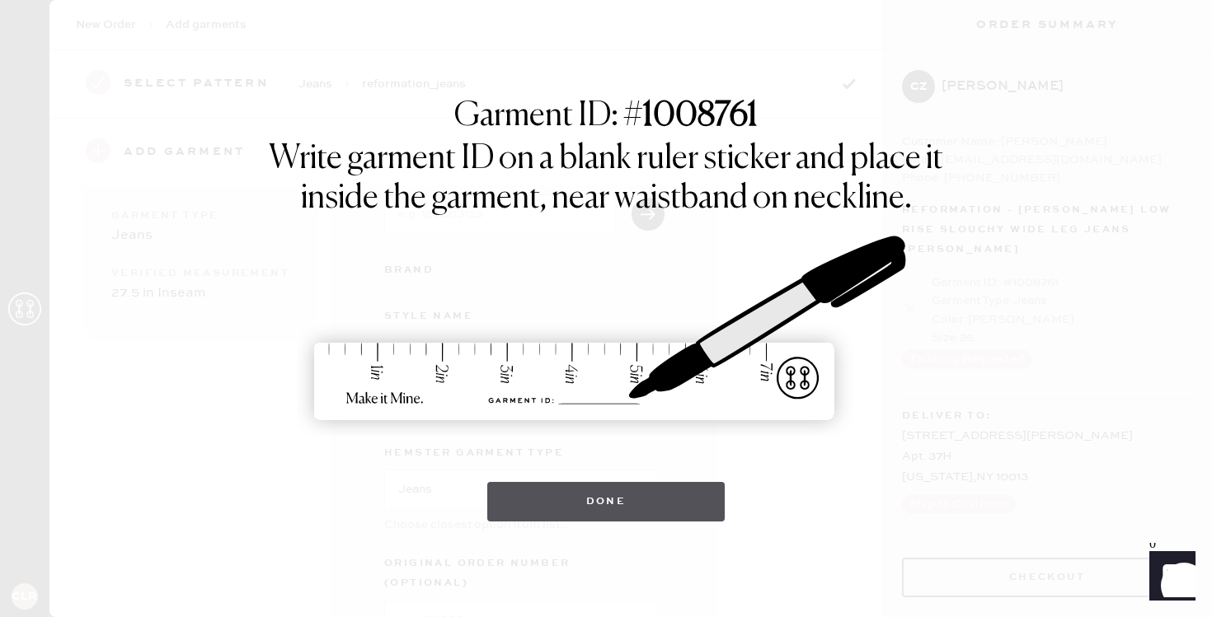
click at [613, 486] on button "Done" at bounding box center [606, 502] width 238 height 40
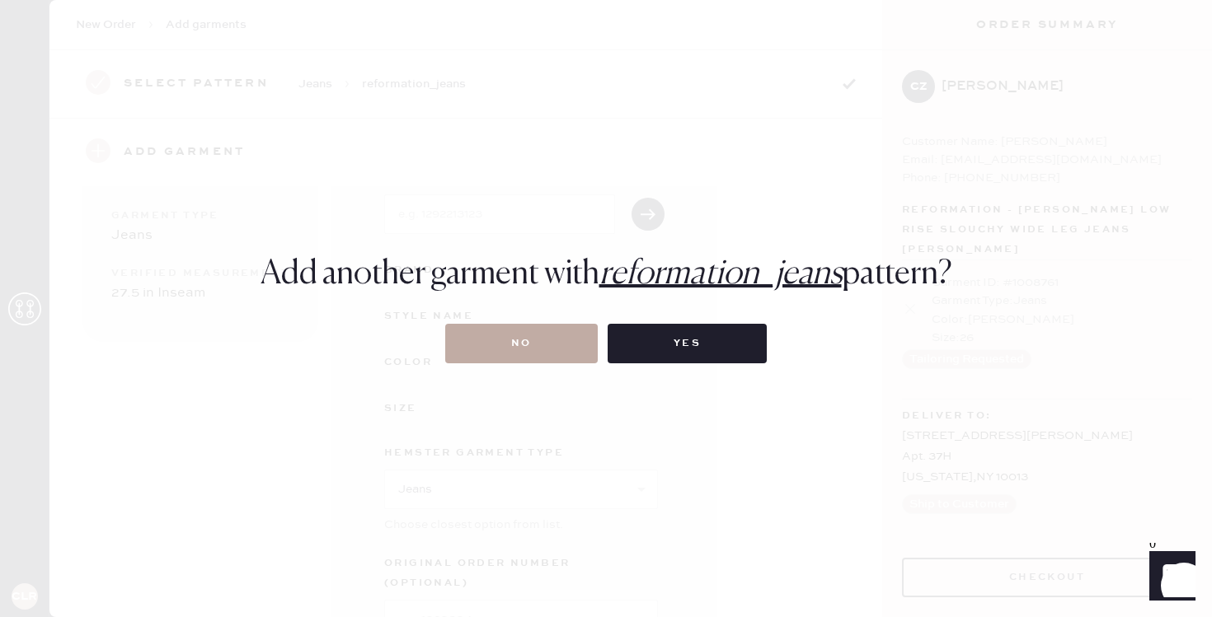
click at [552, 348] on button "No" at bounding box center [521, 344] width 153 height 40
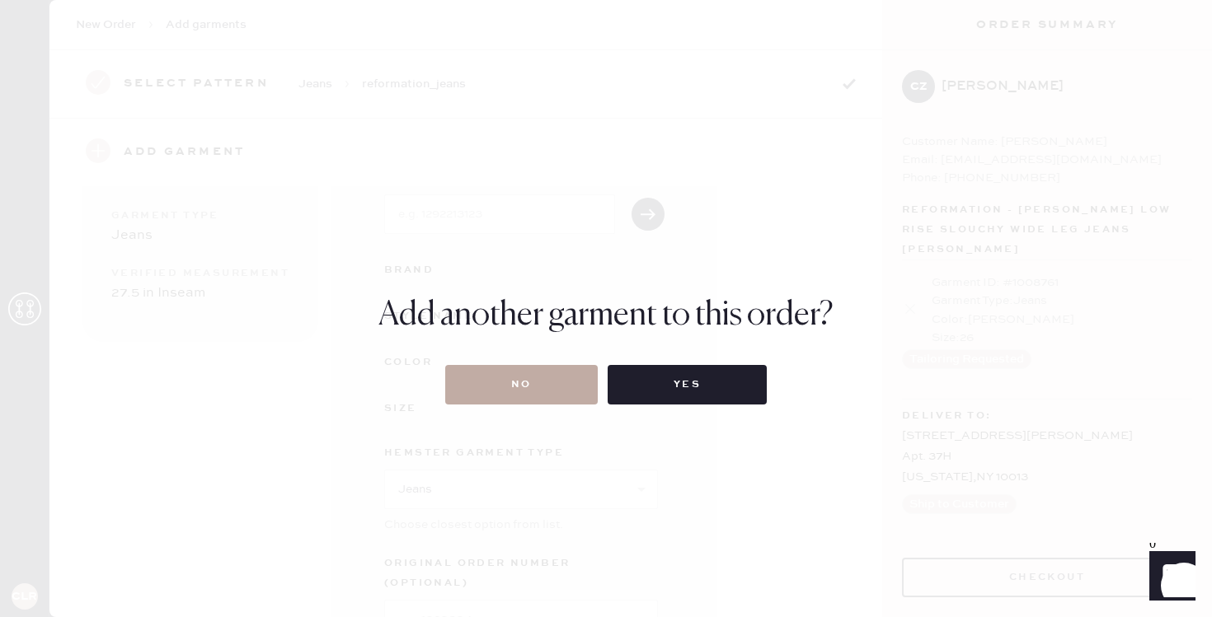
click at [552, 383] on button "No" at bounding box center [521, 385] width 153 height 40
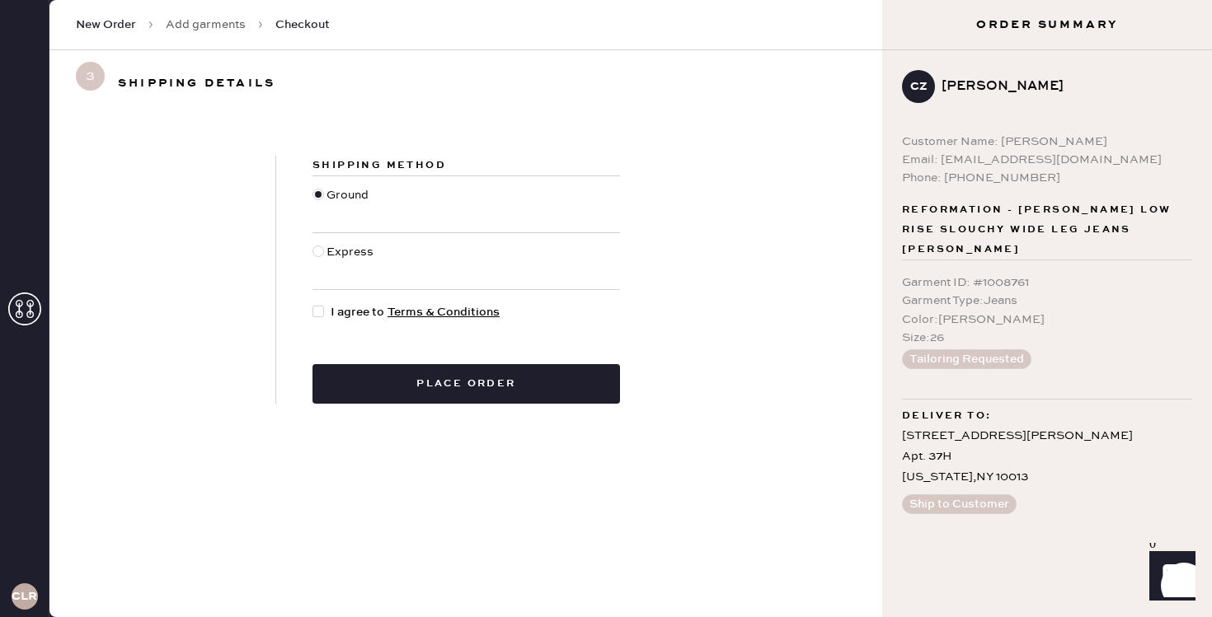
click at [325, 308] on div at bounding box center [321, 312] width 18 height 18
click at [313, 304] on input "I agree to Terms & Conditions" at bounding box center [312, 303] width 1 height 1
checkbox input "true"
click at [110, 25] on span "New Order" at bounding box center [106, 24] width 60 height 16
click at [216, 23] on link "Add garments" at bounding box center [206, 24] width 80 height 16
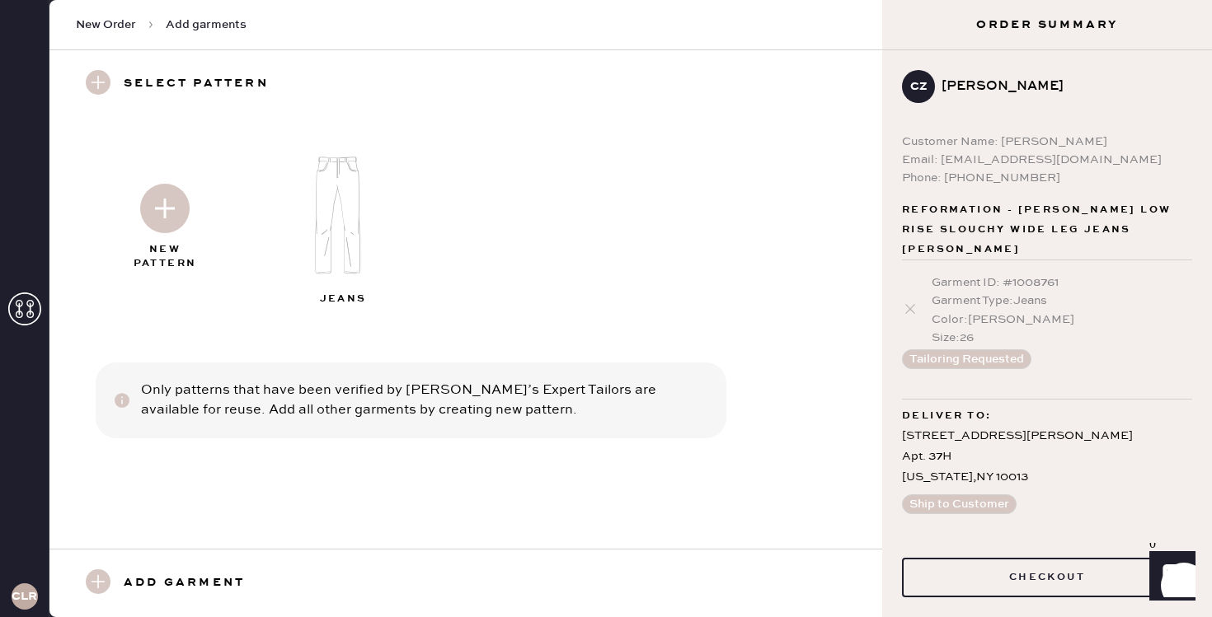
click at [352, 259] on img at bounding box center [345, 215] width 178 height 143
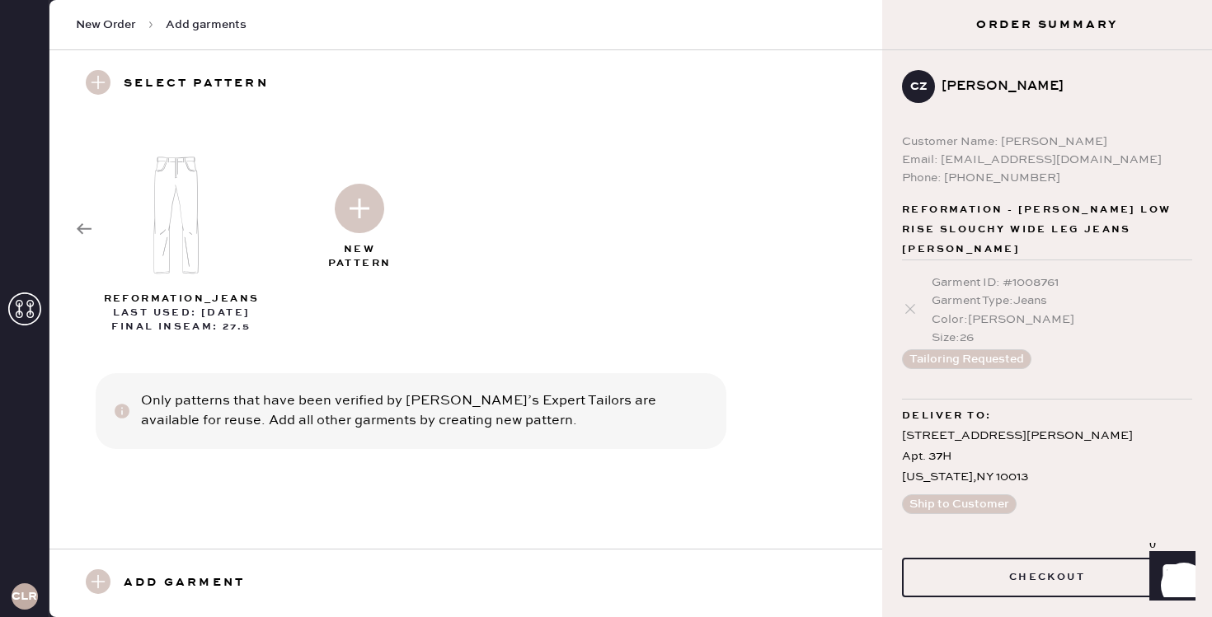
click at [399, 221] on div at bounding box center [359, 205] width 178 height 82
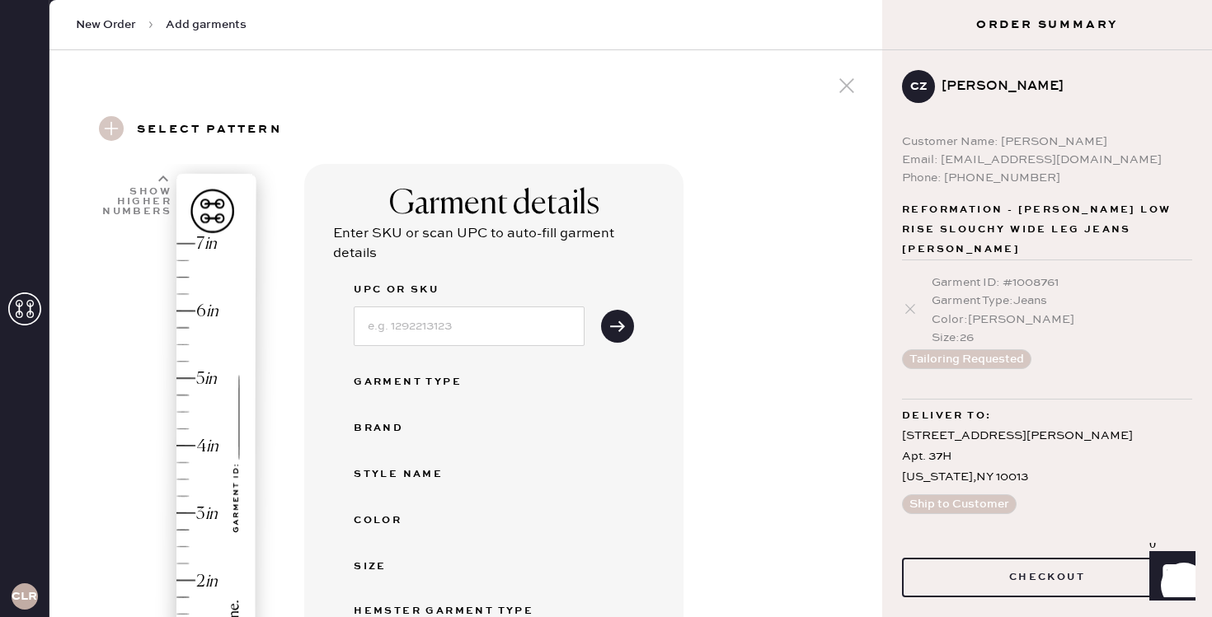
select select "2"
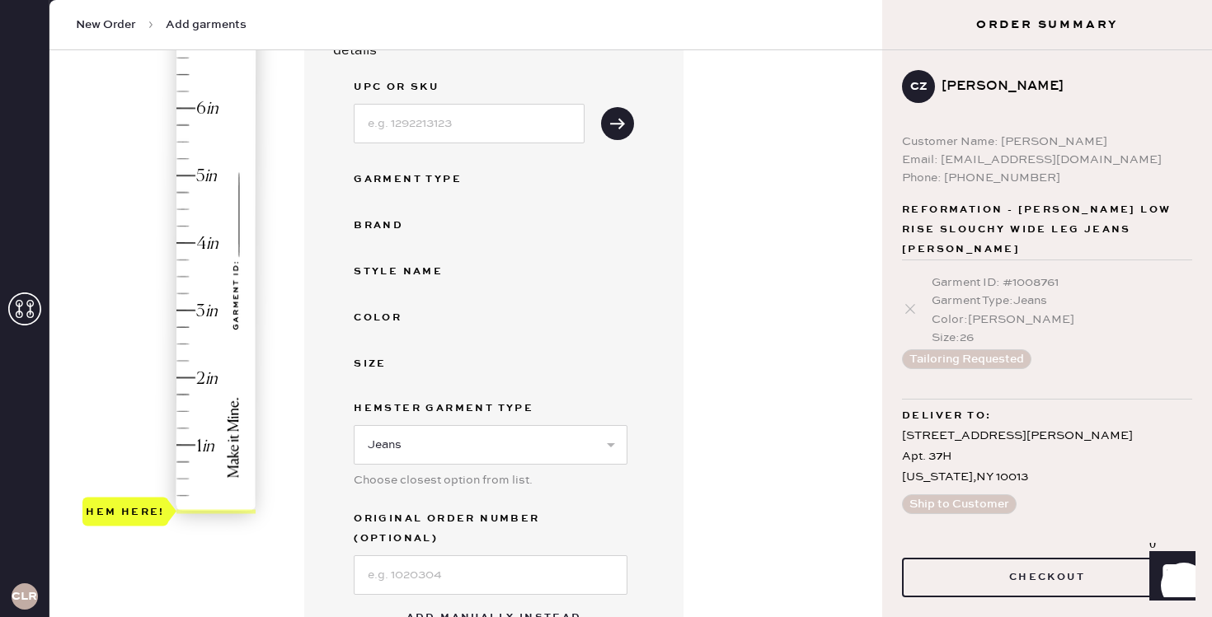
scroll to position [205, 0]
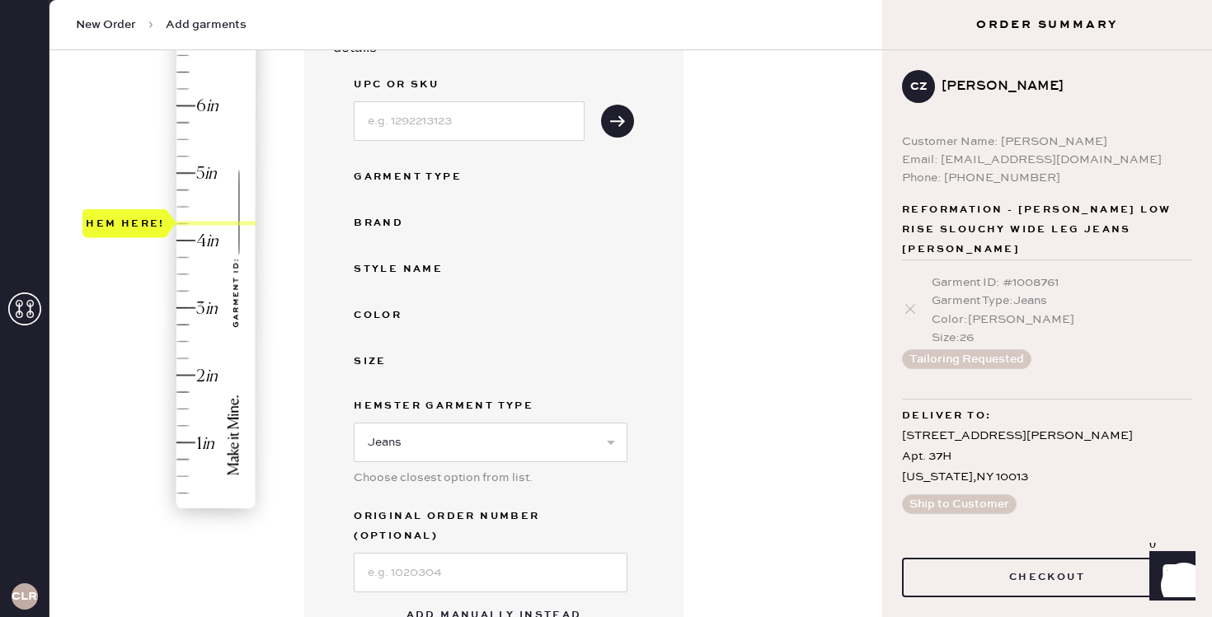
type input "4"
drag, startPoint x: 153, startPoint y: 507, endPoint x: 167, endPoint y: 241, distance: 266.6
click at [167, 241] on div "Hem here!" at bounding box center [125, 240] width 86 height 29
click at [489, 113] on input at bounding box center [469, 121] width 231 height 40
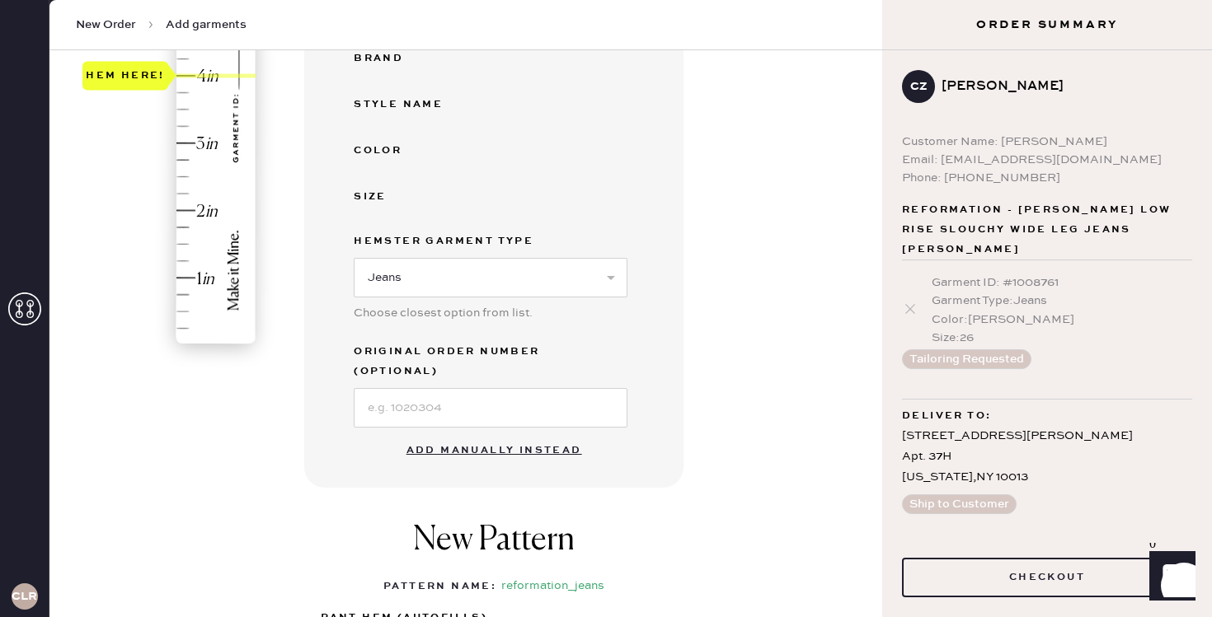
scroll to position [426, 0]
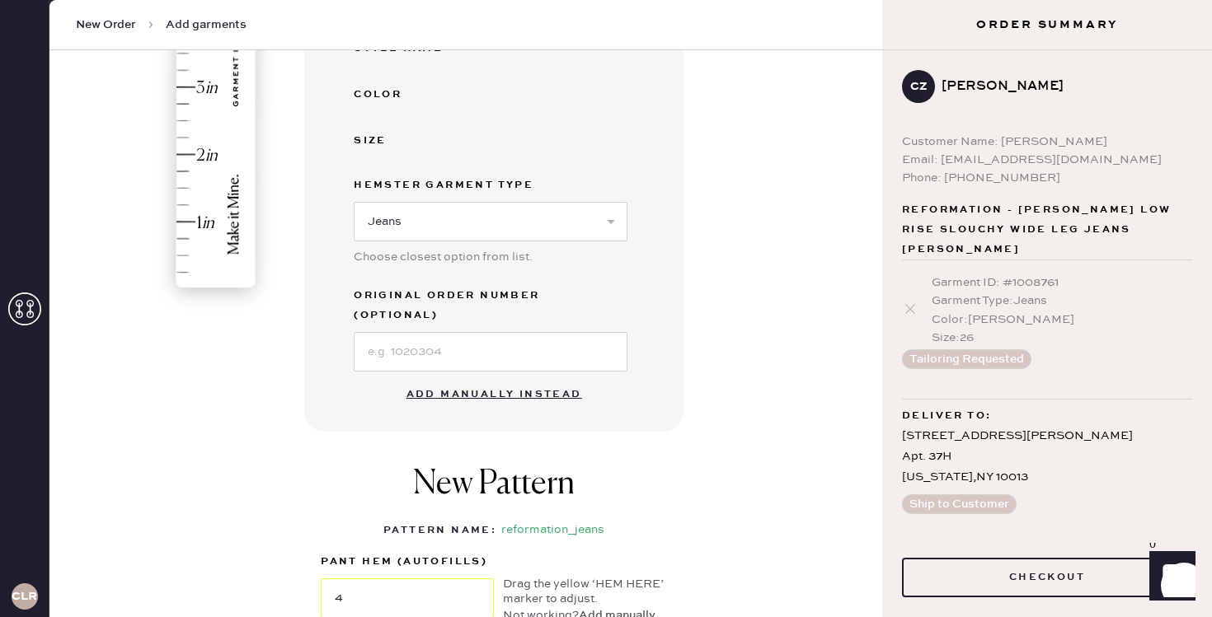
click at [482, 378] on button "Add manually instead" at bounding box center [494, 394] width 195 height 33
select select "2"
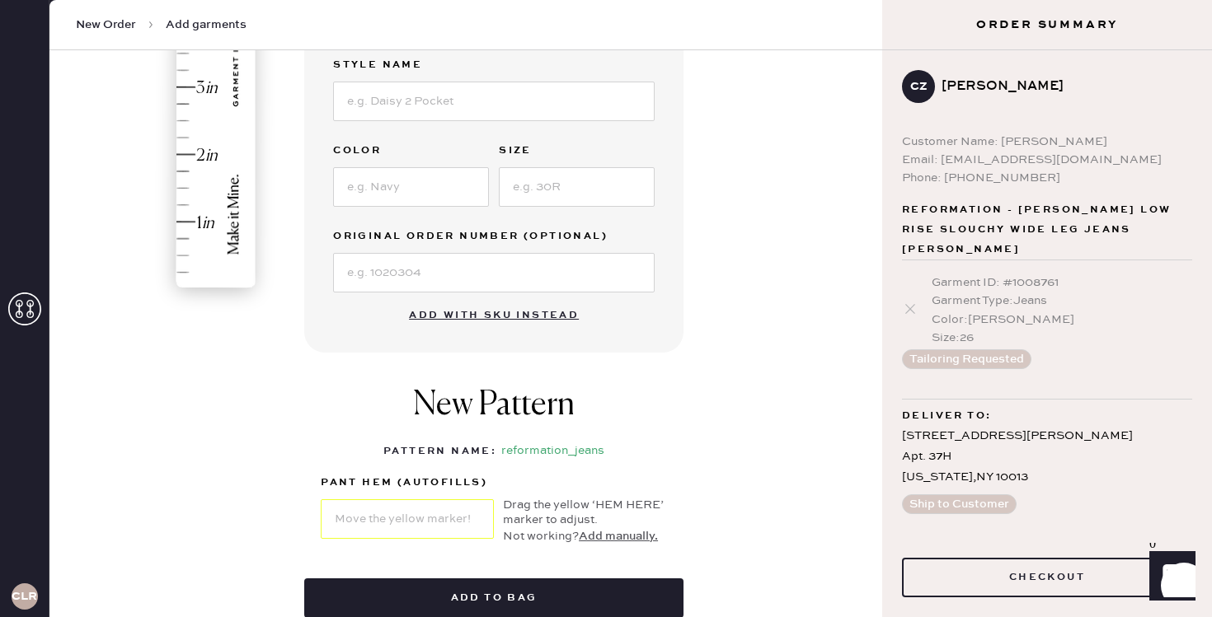
click at [993, 354] on div "Garment ID : # 1008761 Garment Type : Jeans Color : [PERSON_NAME] Size : 26 Tai…" at bounding box center [1047, 322] width 290 height 122
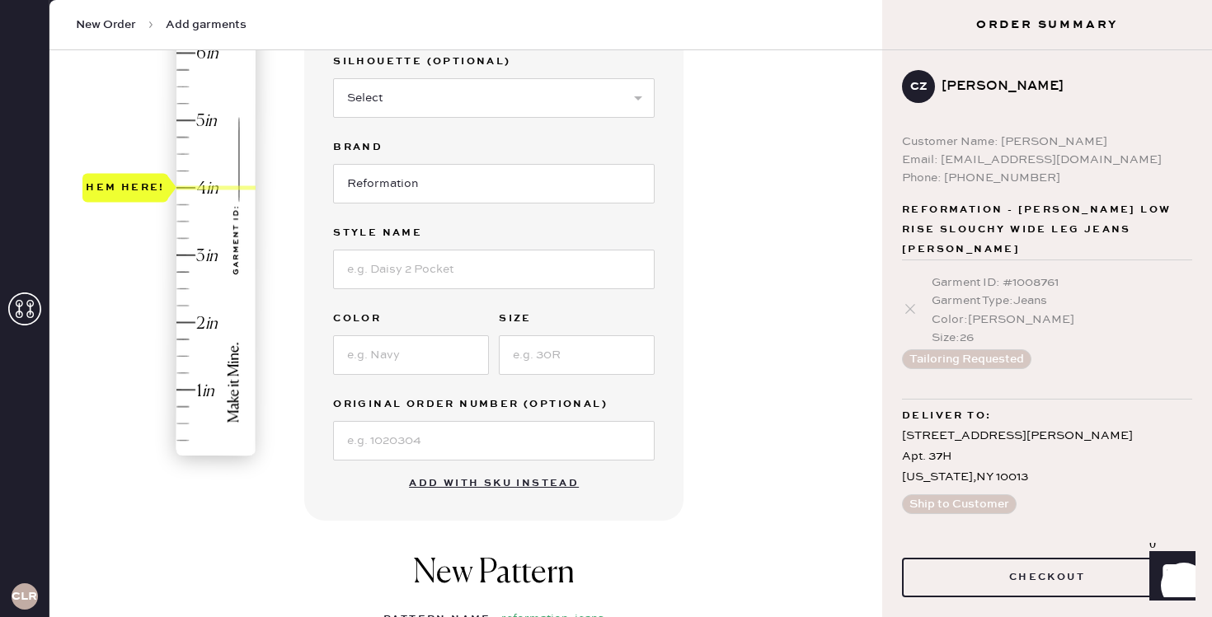
scroll to position [256, 0]
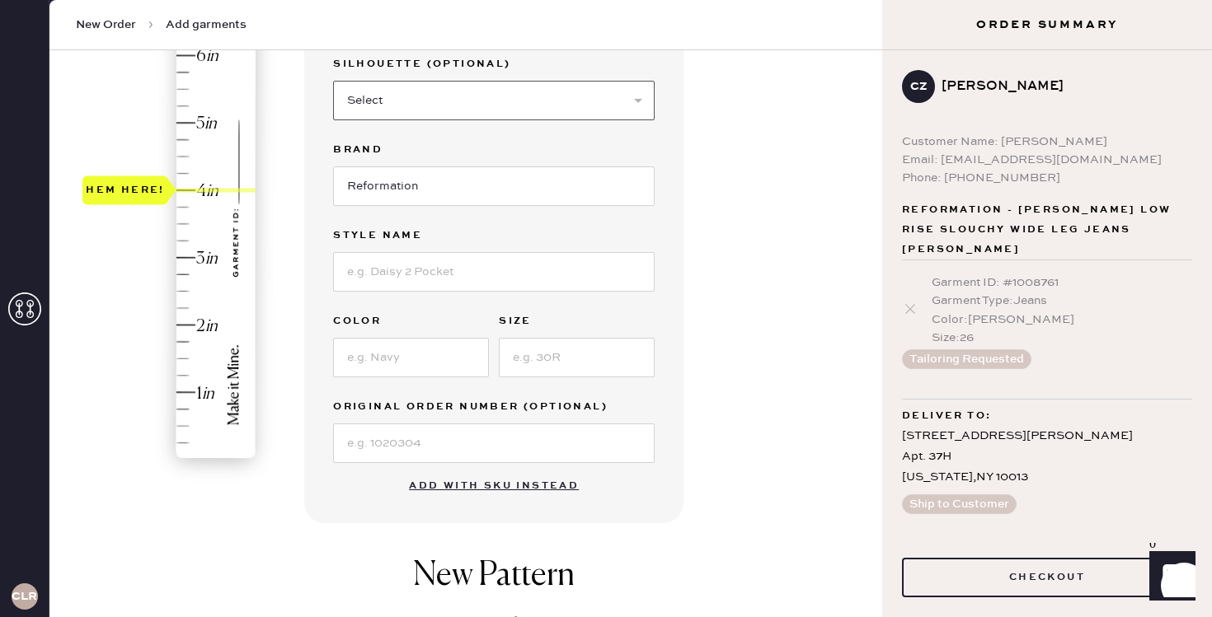
click at [408, 100] on select "Select Shorts Cropped Flare Boot Cut Straight Skinny Other" at bounding box center [494, 101] width 322 height 40
click at [333, 81] on select "Select Shorts Cropped Flare Boot Cut Straight Skinny Other" at bounding box center [494, 101] width 322 height 40
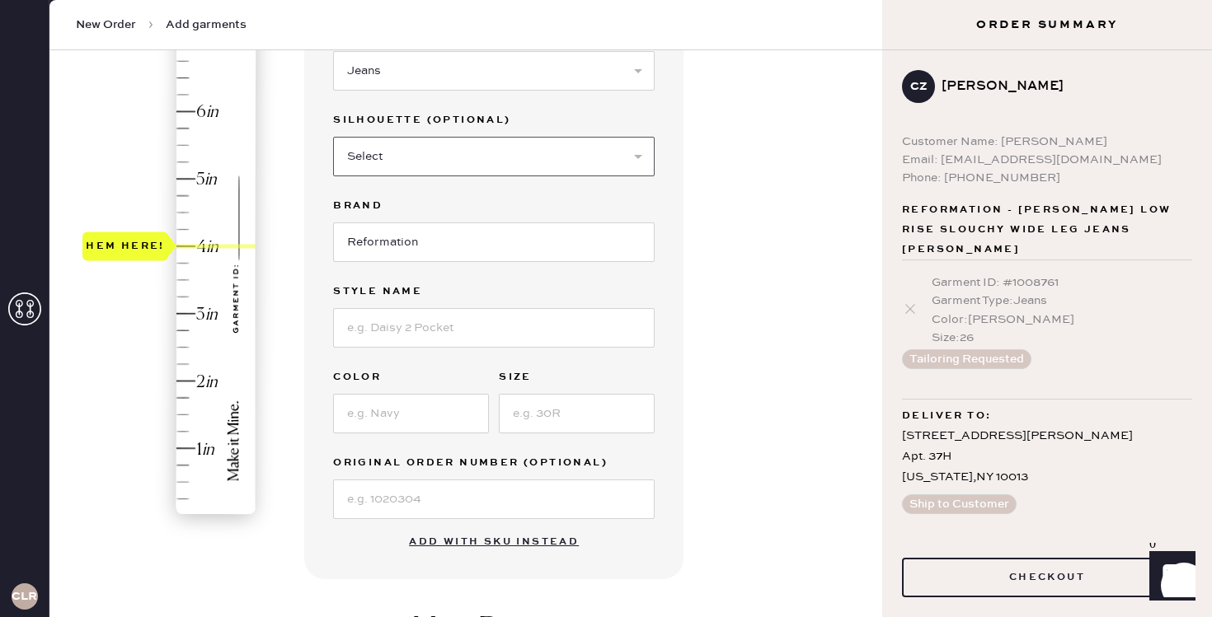
scroll to position [202, 0]
click at [406, 240] on input "Reformation" at bounding box center [494, 240] width 322 height 40
click at [449, 338] on input at bounding box center [494, 326] width 322 height 40
type input "[PERSON_NAME] Rise Slouchy Wide Leg Jeans"
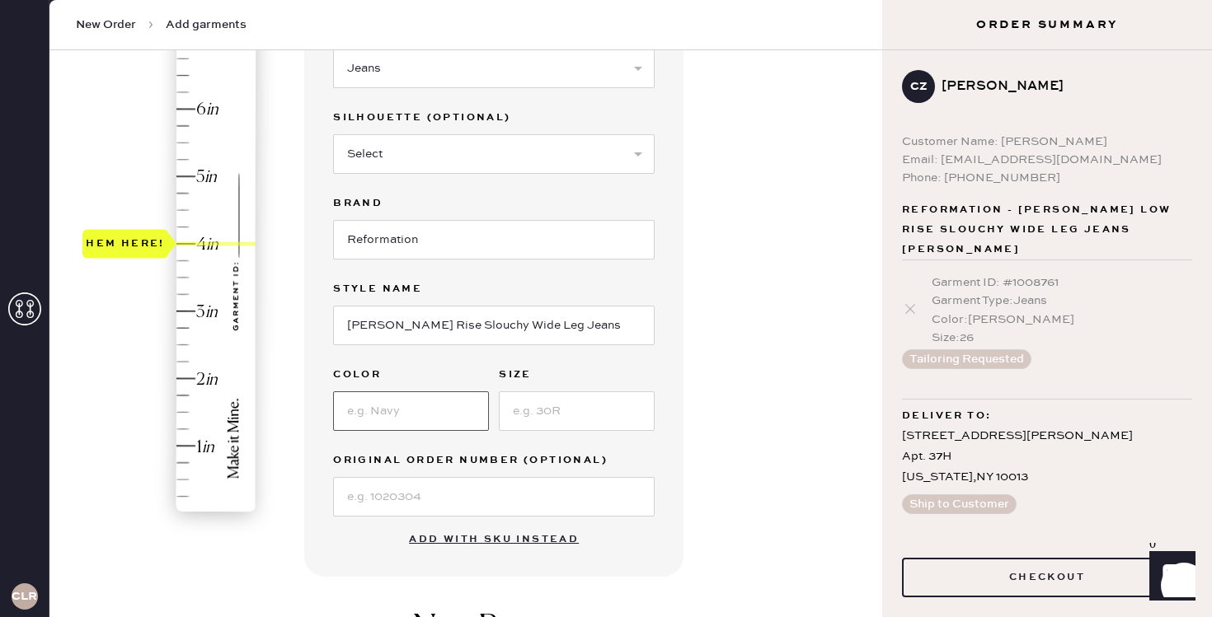
click at [410, 418] on input at bounding box center [411, 412] width 156 height 40
type input "[PERSON_NAME]"
click at [553, 411] on input at bounding box center [577, 412] width 156 height 40
type input "26"
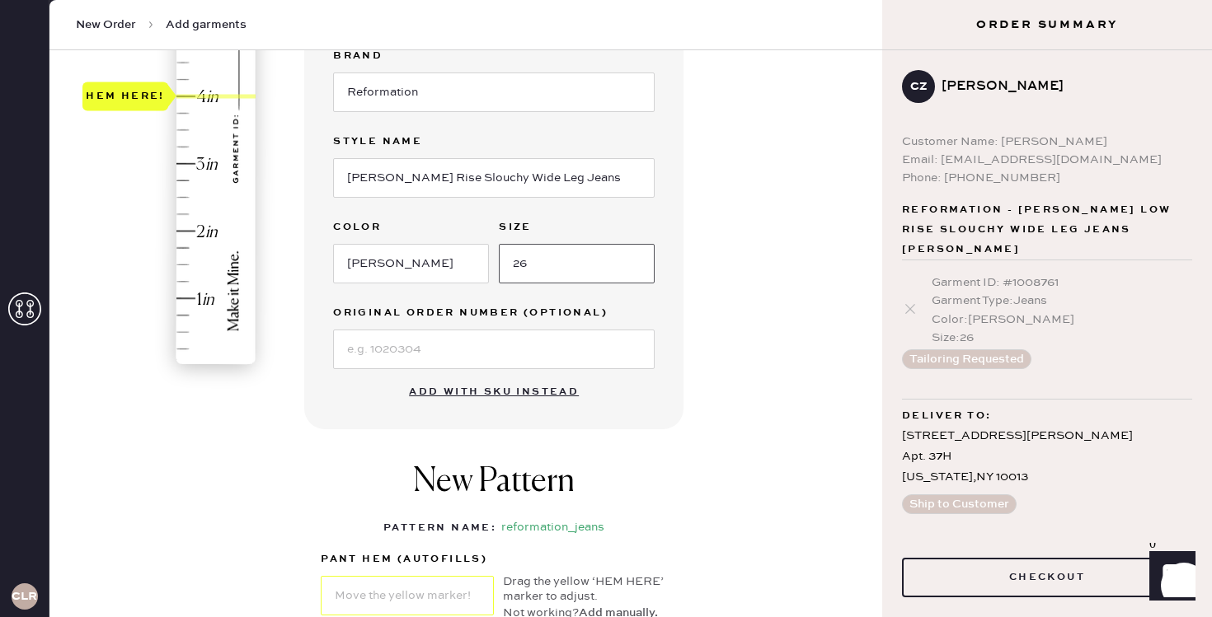
scroll to position [496, 0]
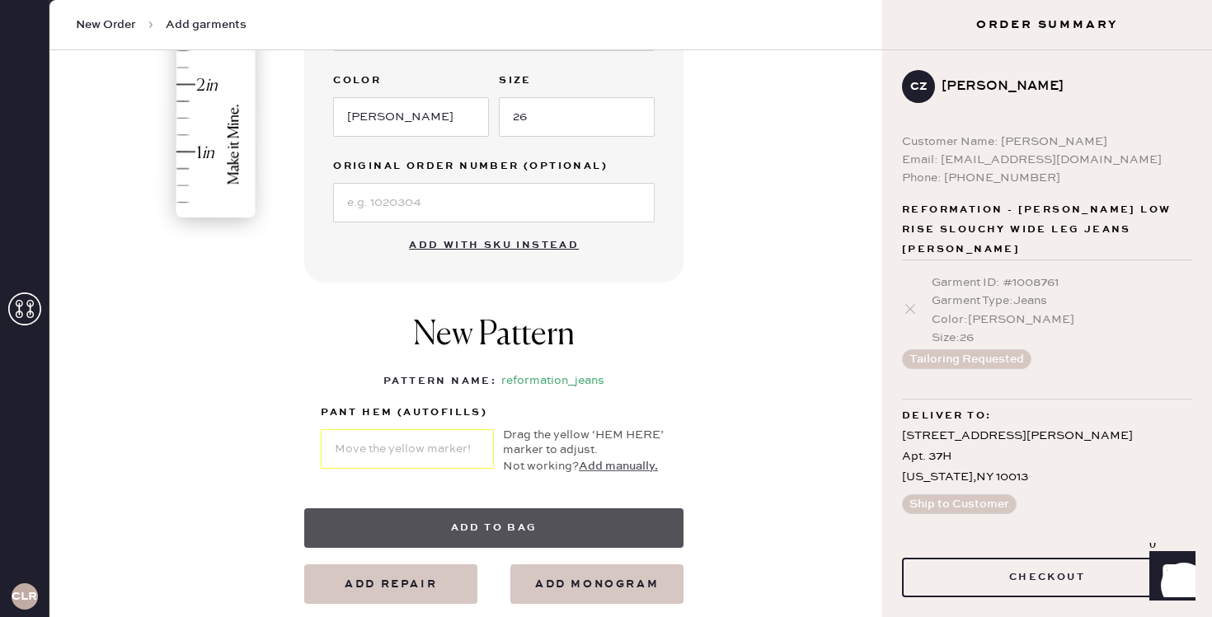
click at [618, 525] on button "Add to bag" at bounding box center [493, 529] width 379 height 40
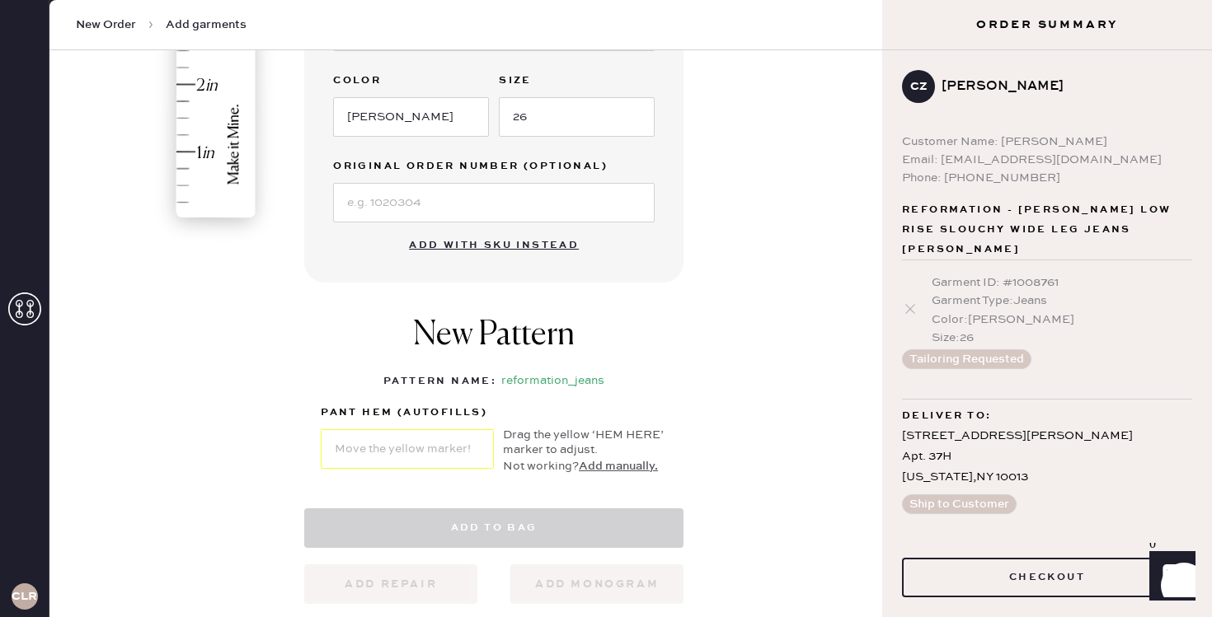
select select "2"
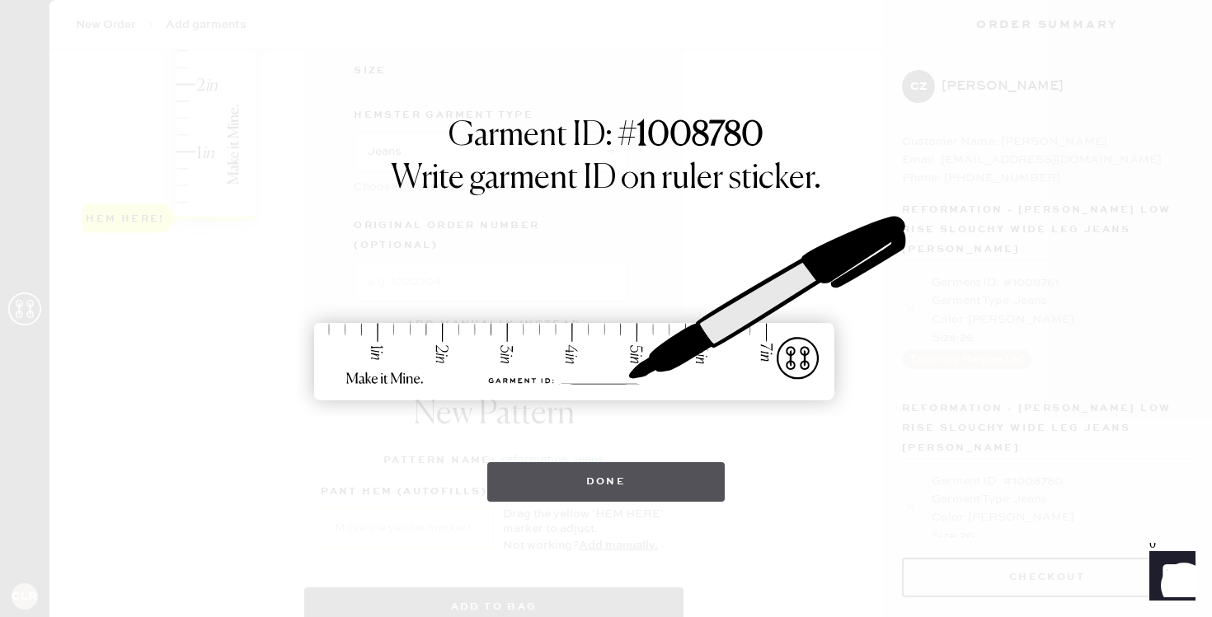
click at [672, 497] on button "Done" at bounding box center [606, 482] width 238 height 40
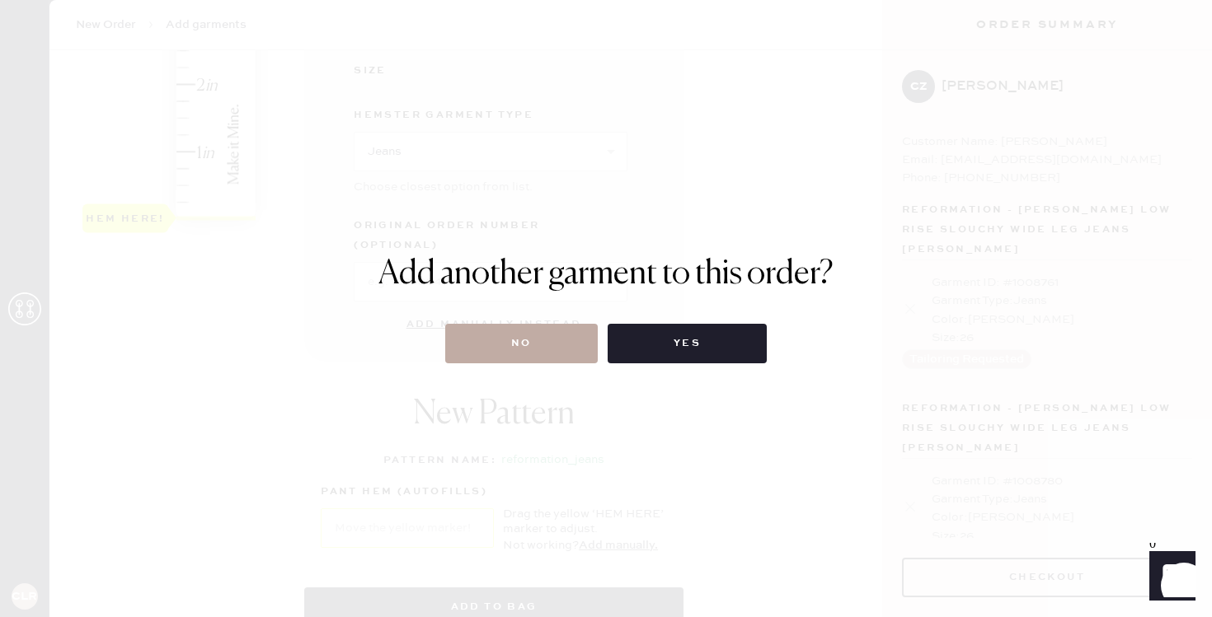
click at [510, 352] on button "No" at bounding box center [521, 344] width 153 height 40
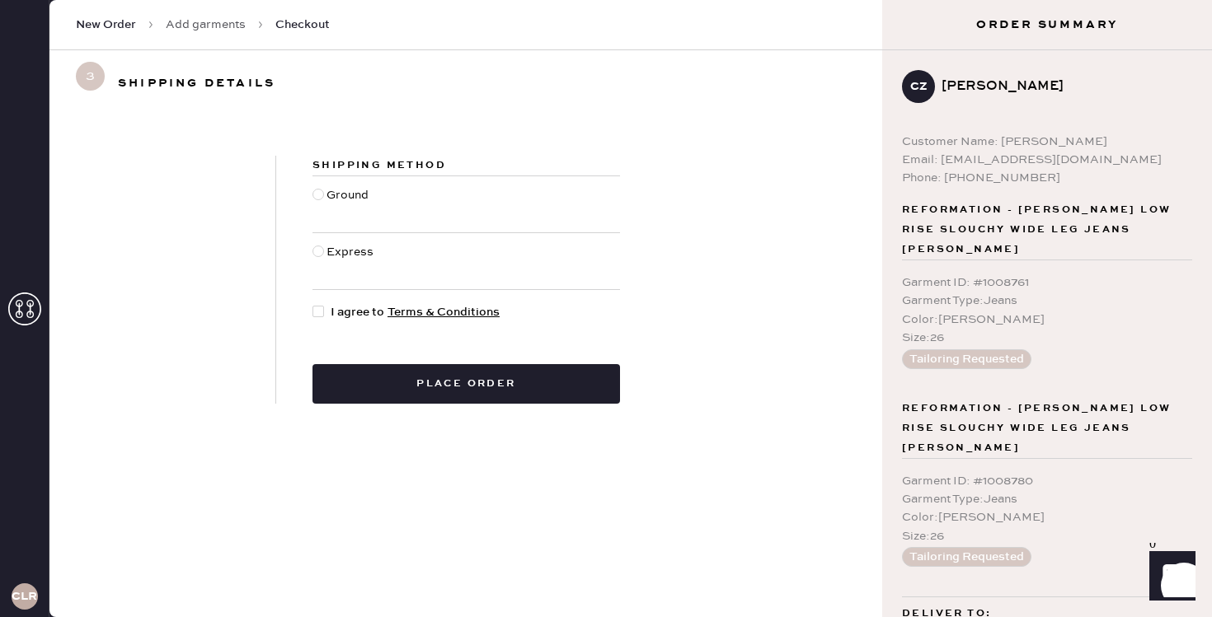
click at [335, 195] on div "Ground" at bounding box center [349, 204] width 46 height 36
click at [313, 187] on input "Ground" at bounding box center [312, 186] width 1 height 1
radio input "true"
click at [342, 314] on span "I agree to Terms & Conditions" at bounding box center [415, 312] width 169 height 18
click at [313, 304] on input "I agree to Terms & Conditions" at bounding box center [312, 303] width 1 height 1
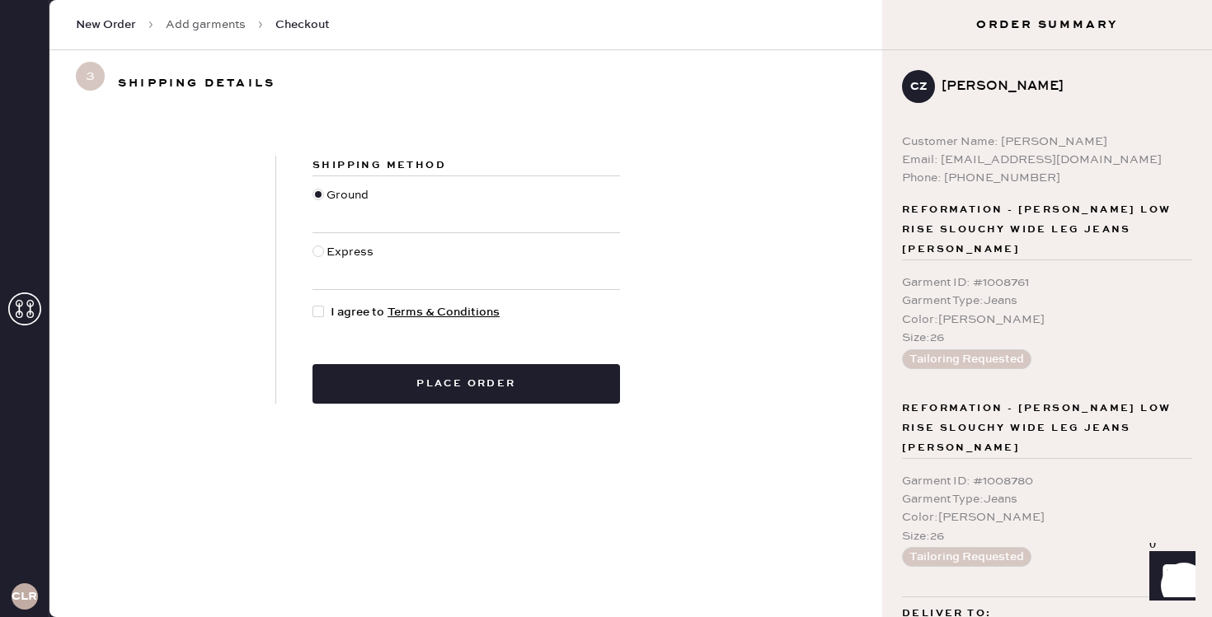
checkbox input "true"
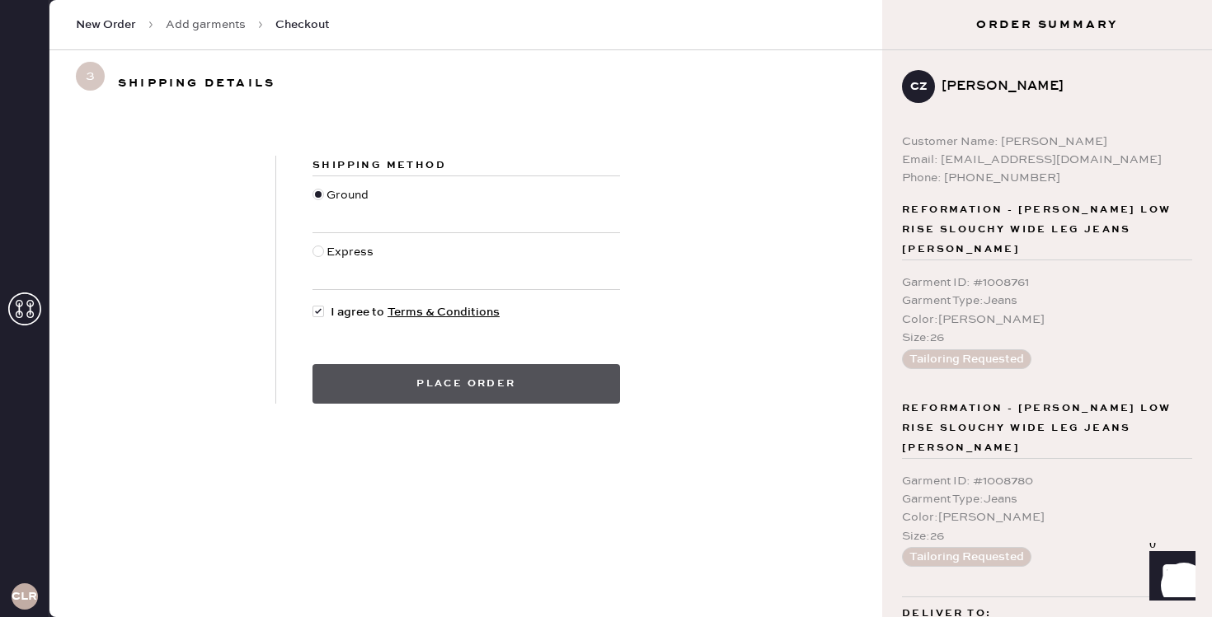
click at [470, 388] on button "Place order" at bounding box center [466, 384] width 308 height 40
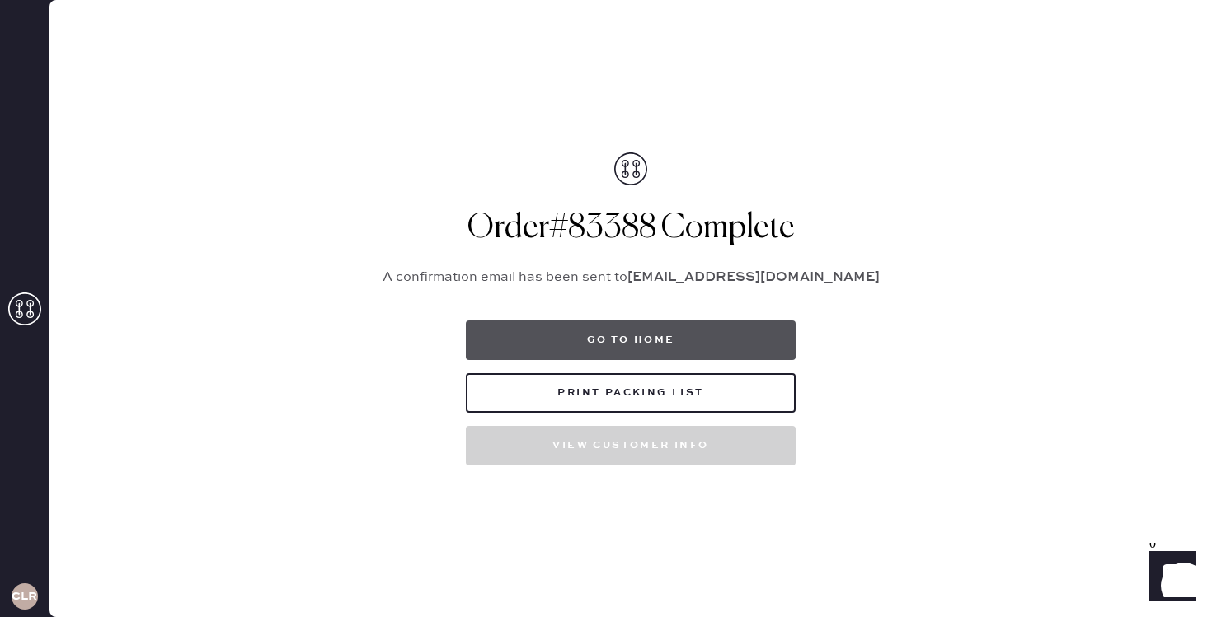
click at [772, 334] on button "Go to home" at bounding box center [631, 341] width 330 height 40
